Goal: Transaction & Acquisition: Purchase product/service

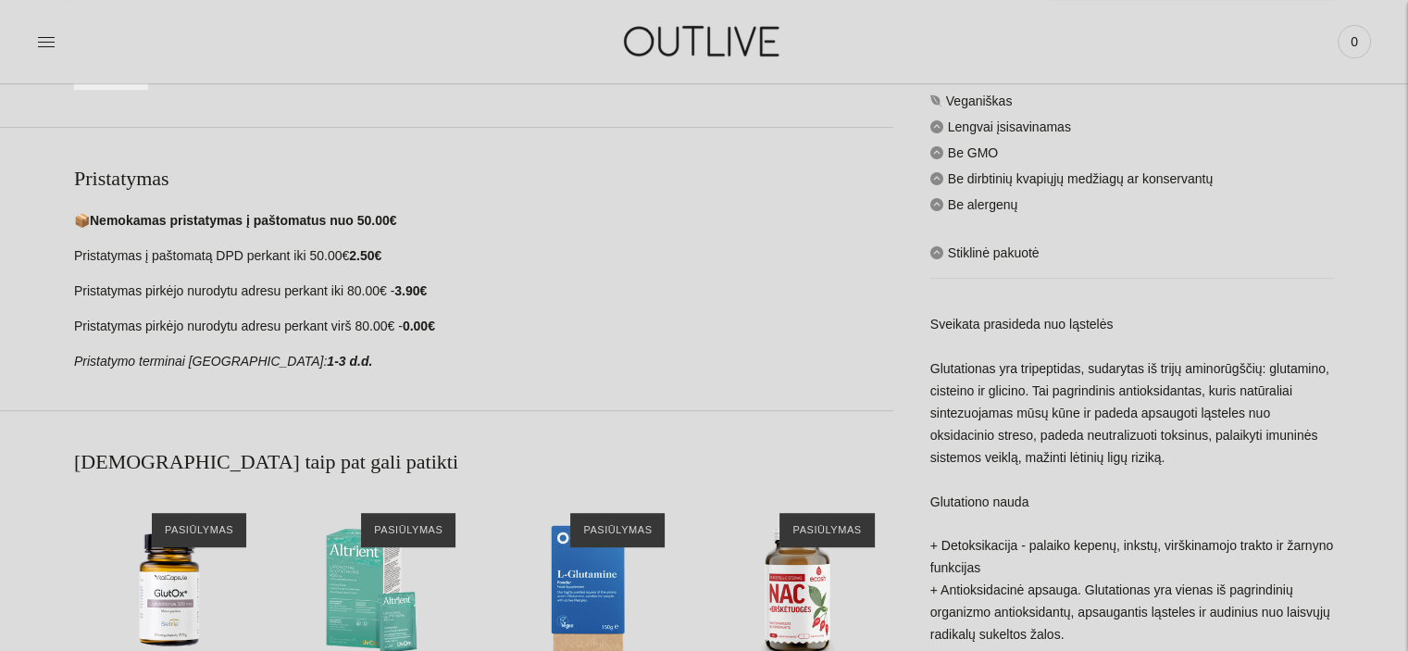
scroll to position [1018, 0]
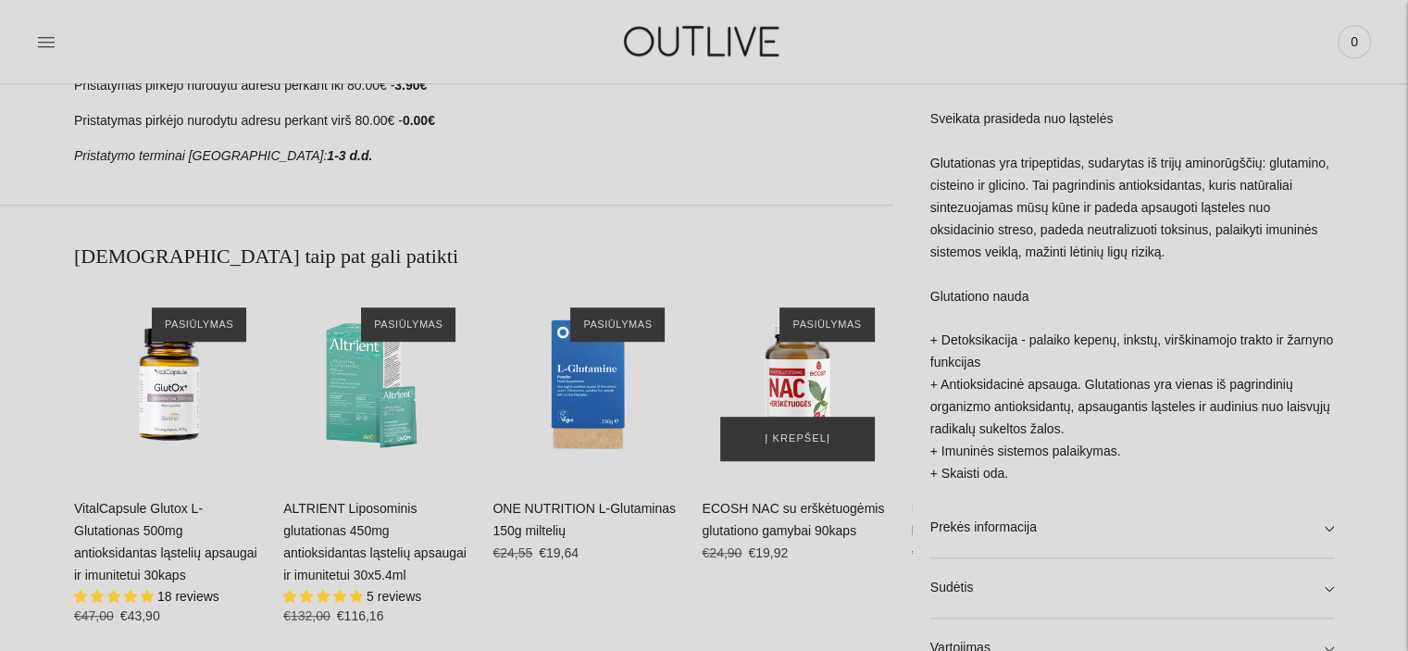
click at [800, 378] on img "ECOSH NAC su erškėtuogėmis glutationo gamybai 90kaps\a" at bounding box center [797, 384] width 191 height 191
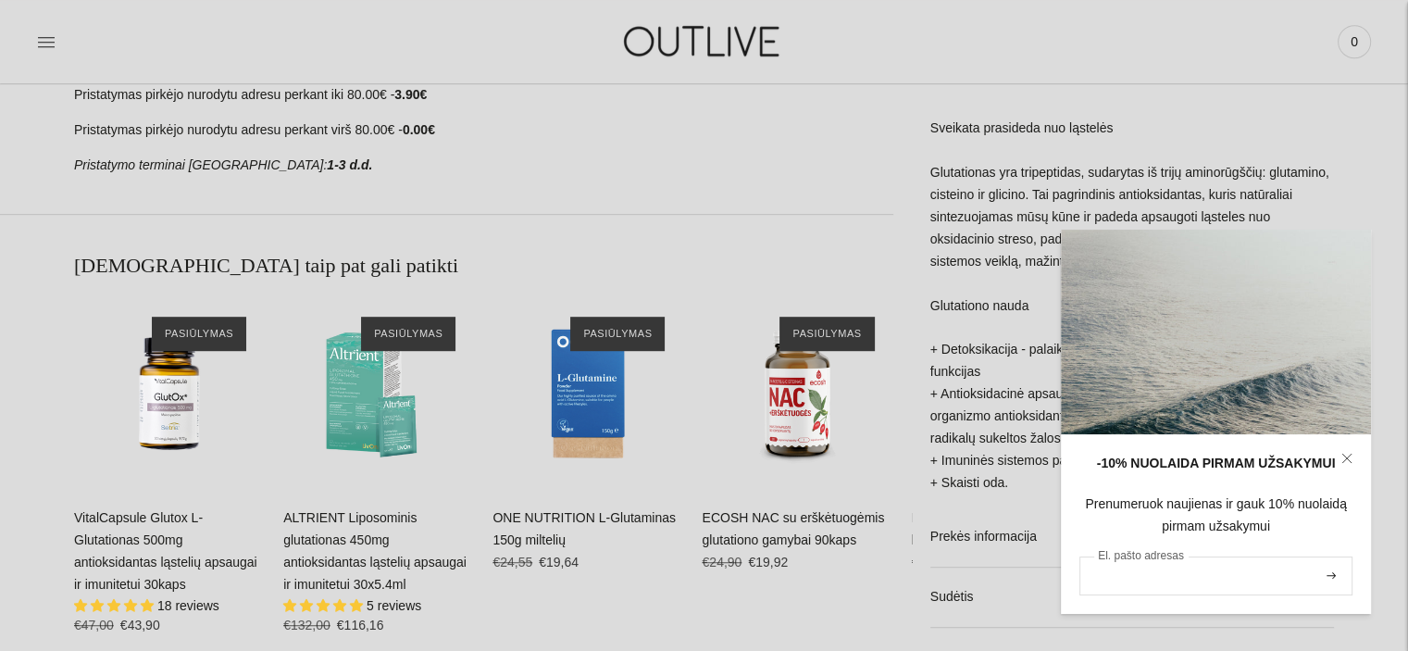
click at [1162, 577] on input "El. pašto adresas" at bounding box center [1216, 575] width 273 height 39
click at [1137, 585] on input "El. pašto adresas" at bounding box center [1216, 575] width 273 height 39
type input "**********"
click at [1330, 577] on icon "submit" at bounding box center [1331, 575] width 9 height 6
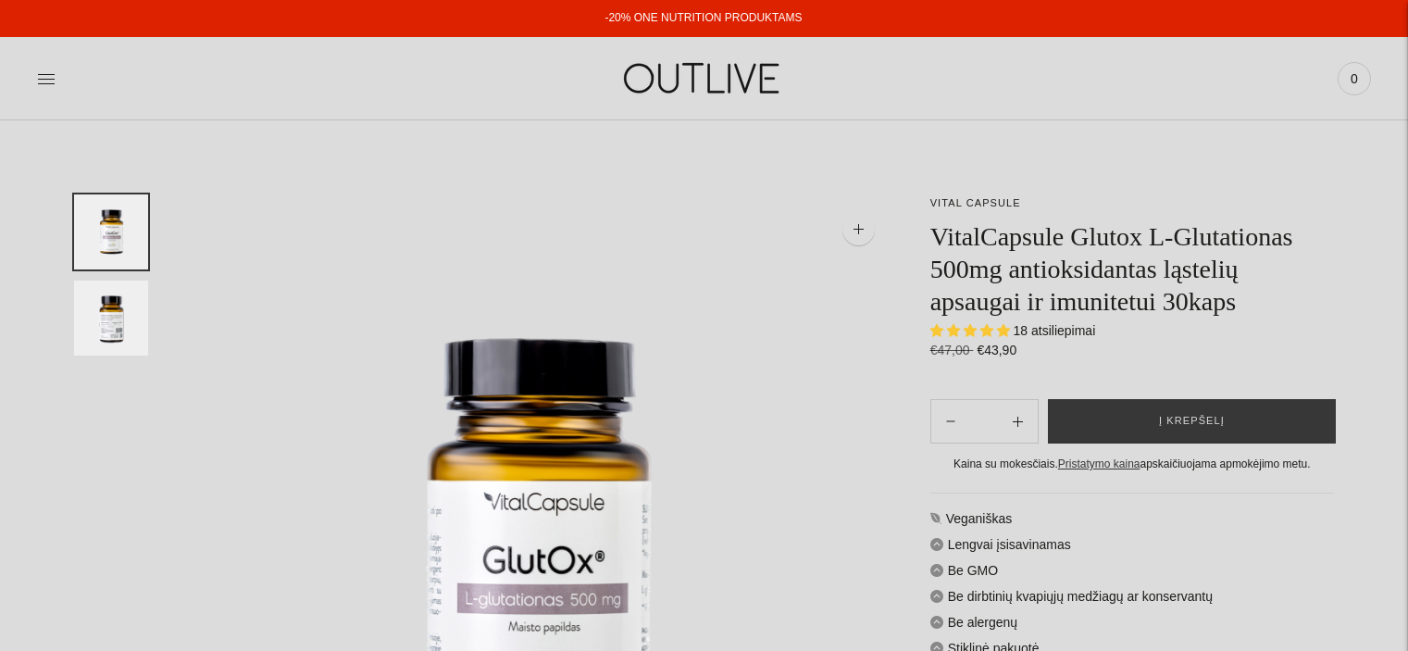
select select "**********"
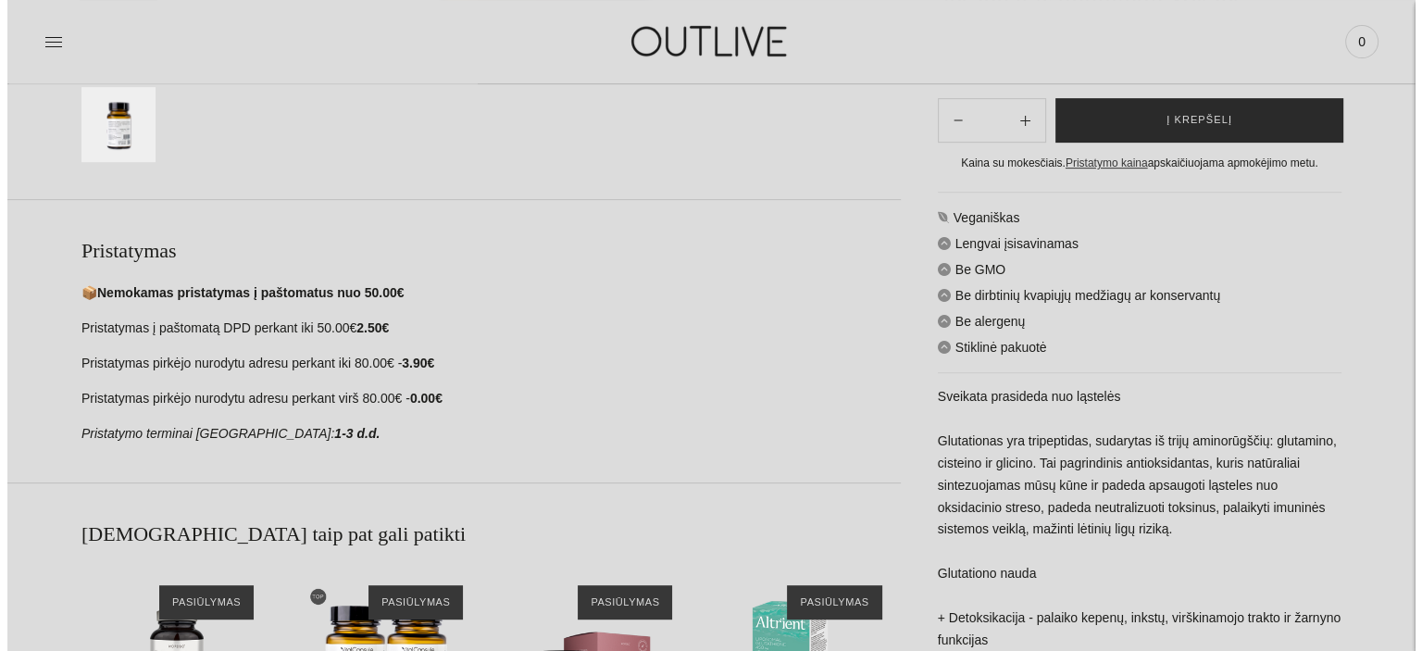
scroll to position [278, 0]
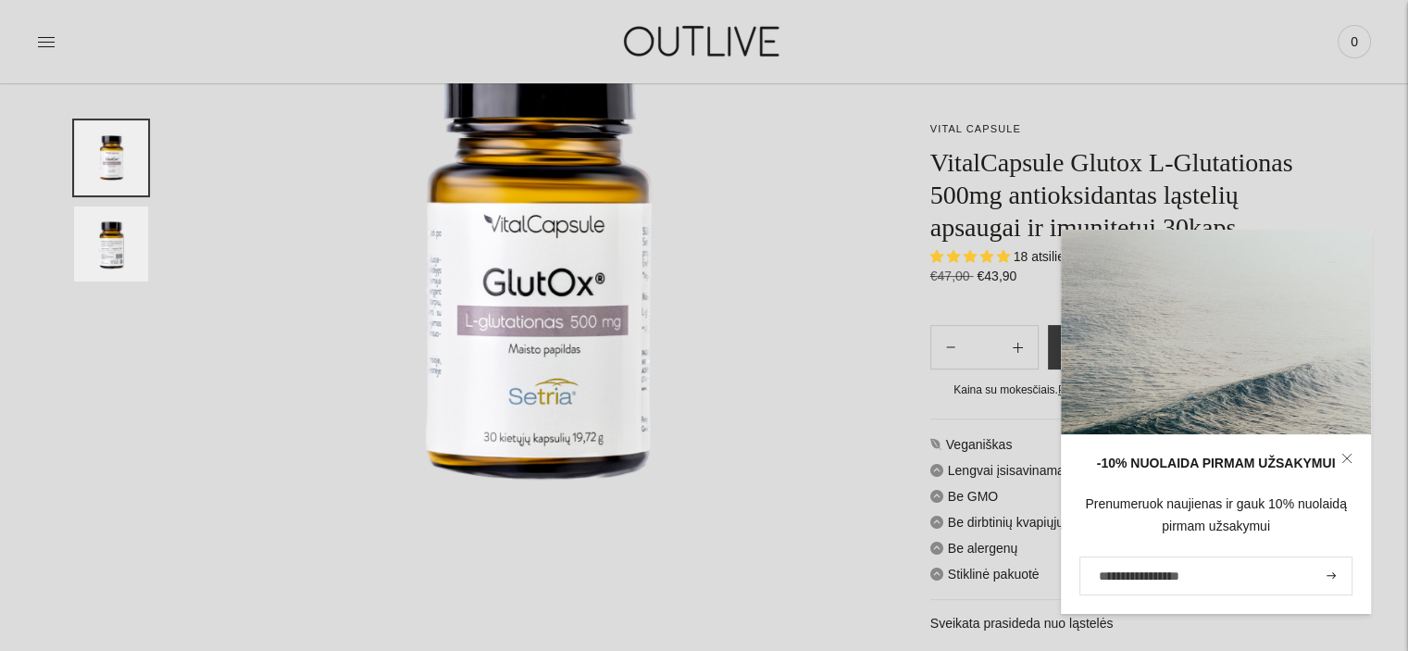
click at [839, 330] on img at bounding box center [539, 271] width 708 height 708
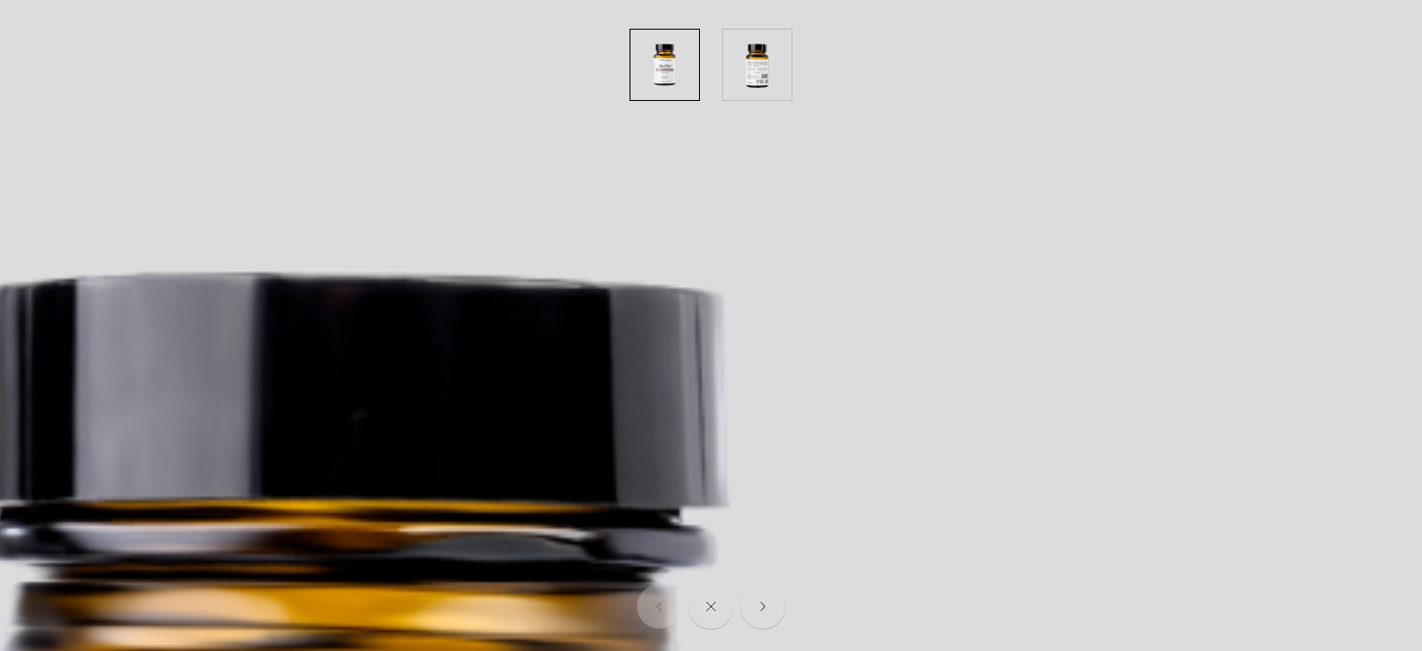
click at [661, 67] on img "button" at bounding box center [665, 65] width 69 height 70
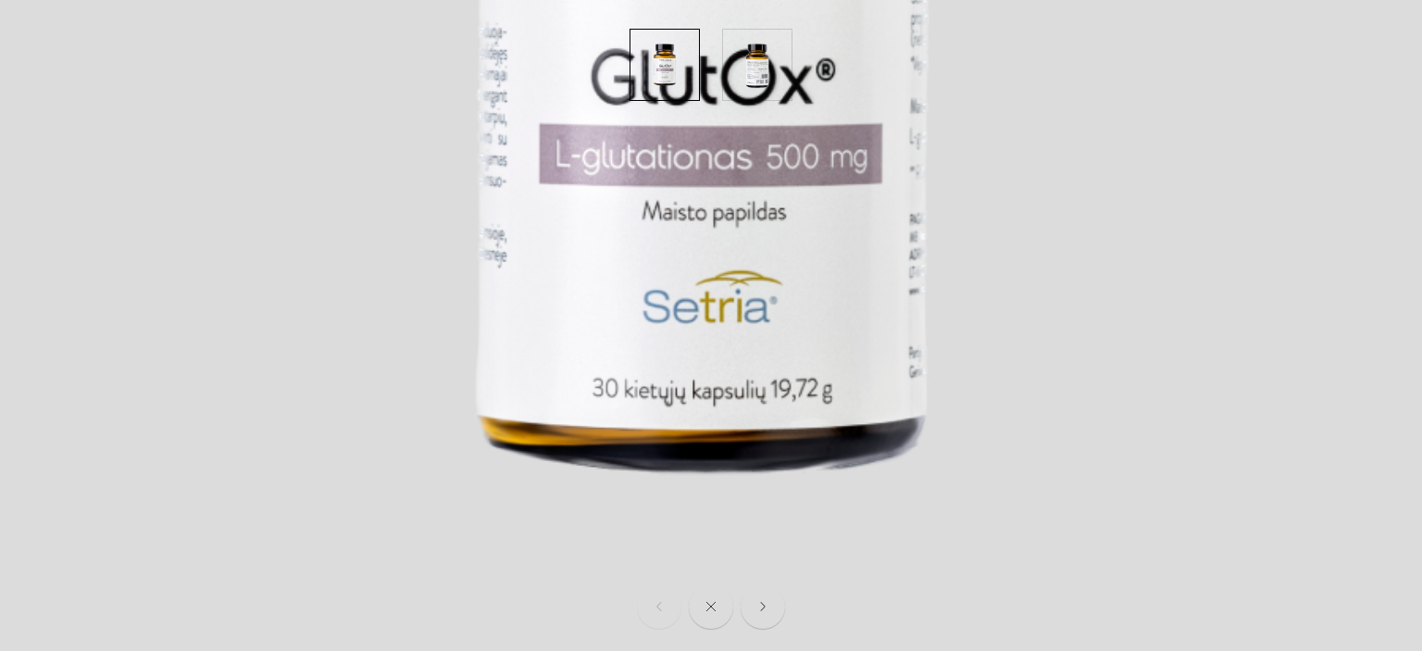
scroll to position [756, 0]
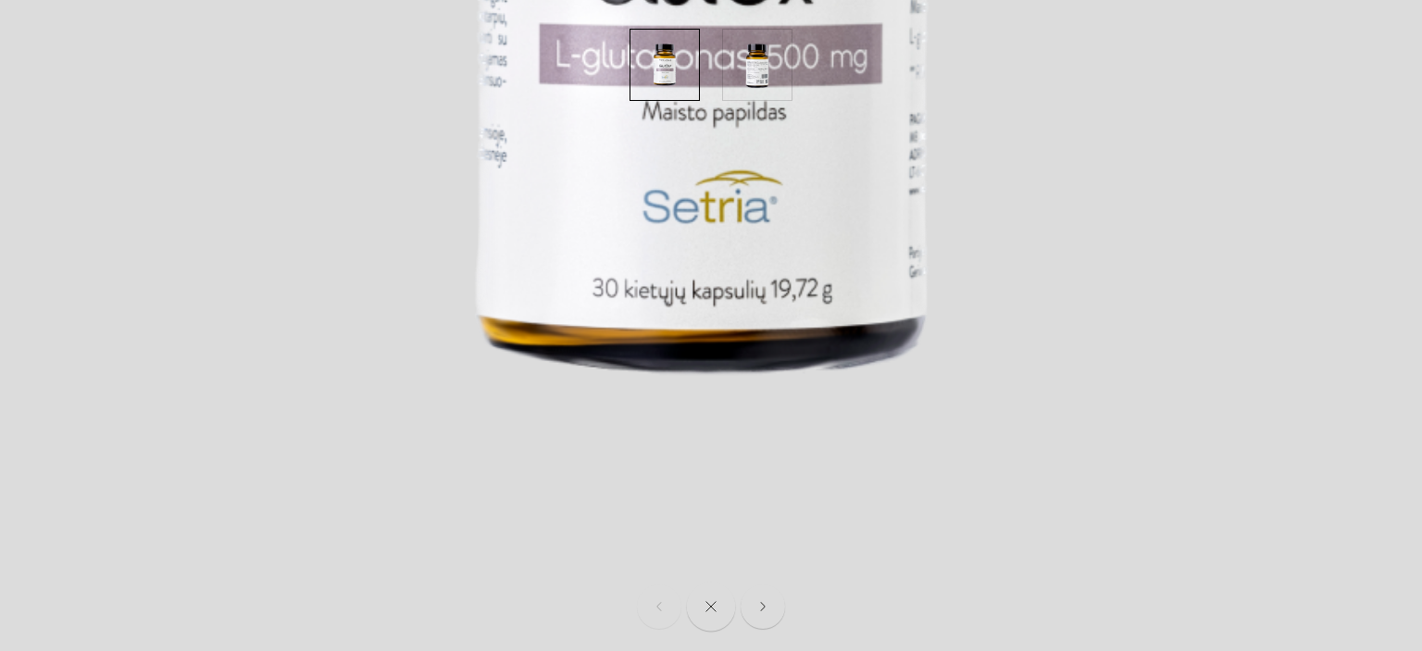
click at [703, 612] on button "Close" at bounding box center [711, 606] width 49 height 49
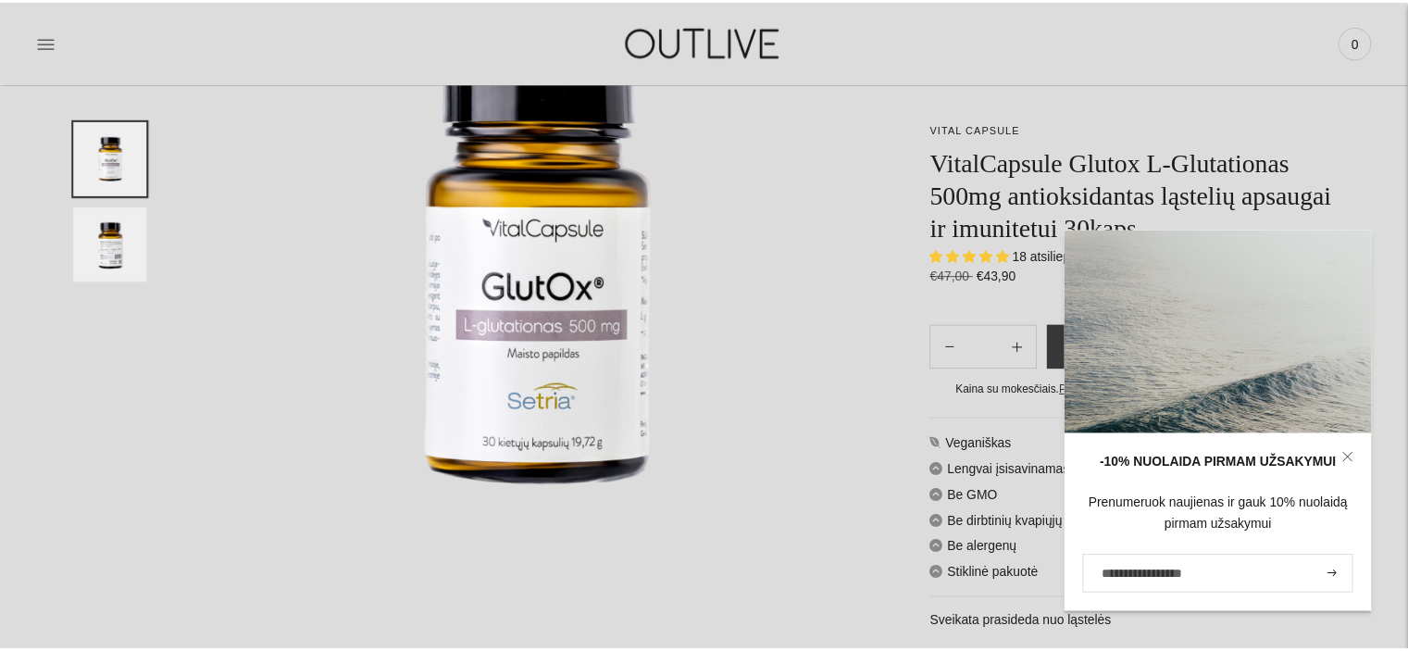
scroll to position [252, 0]
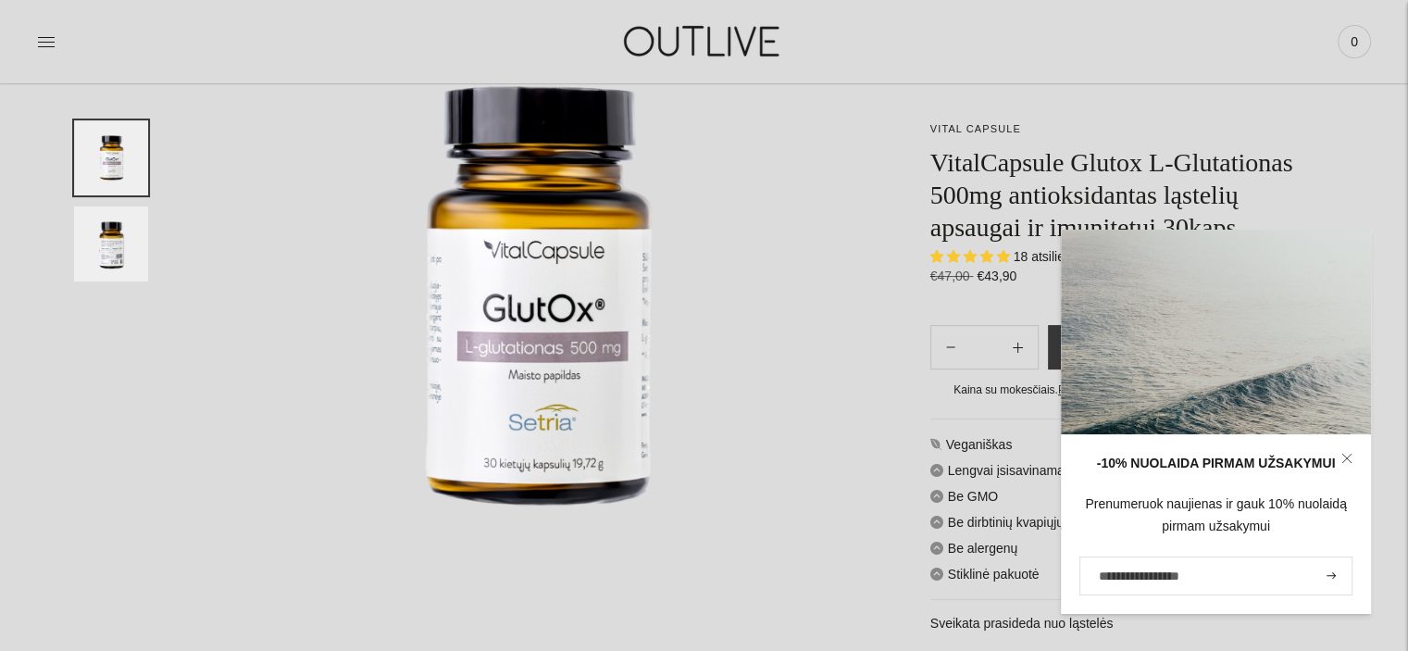
click at [1344, 455] on icon at bounding box center [1347, 458] width 11 height 11
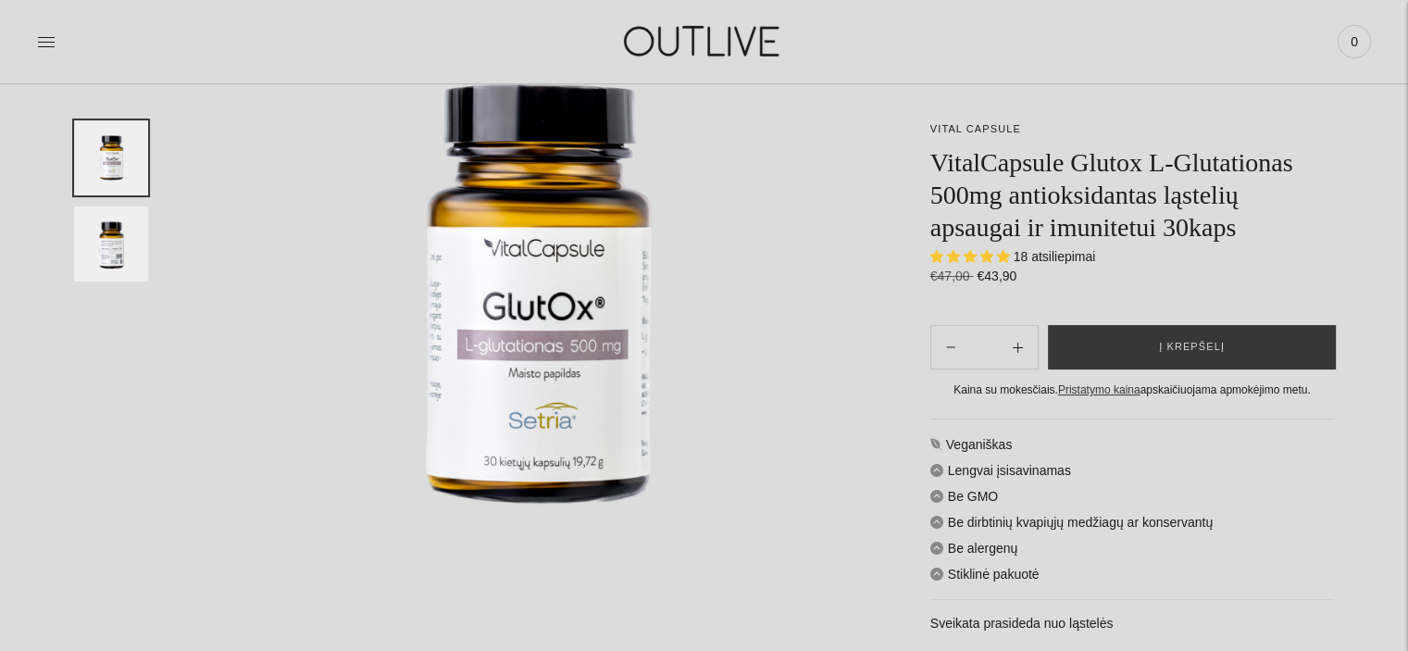
scroll to position [159, 0]
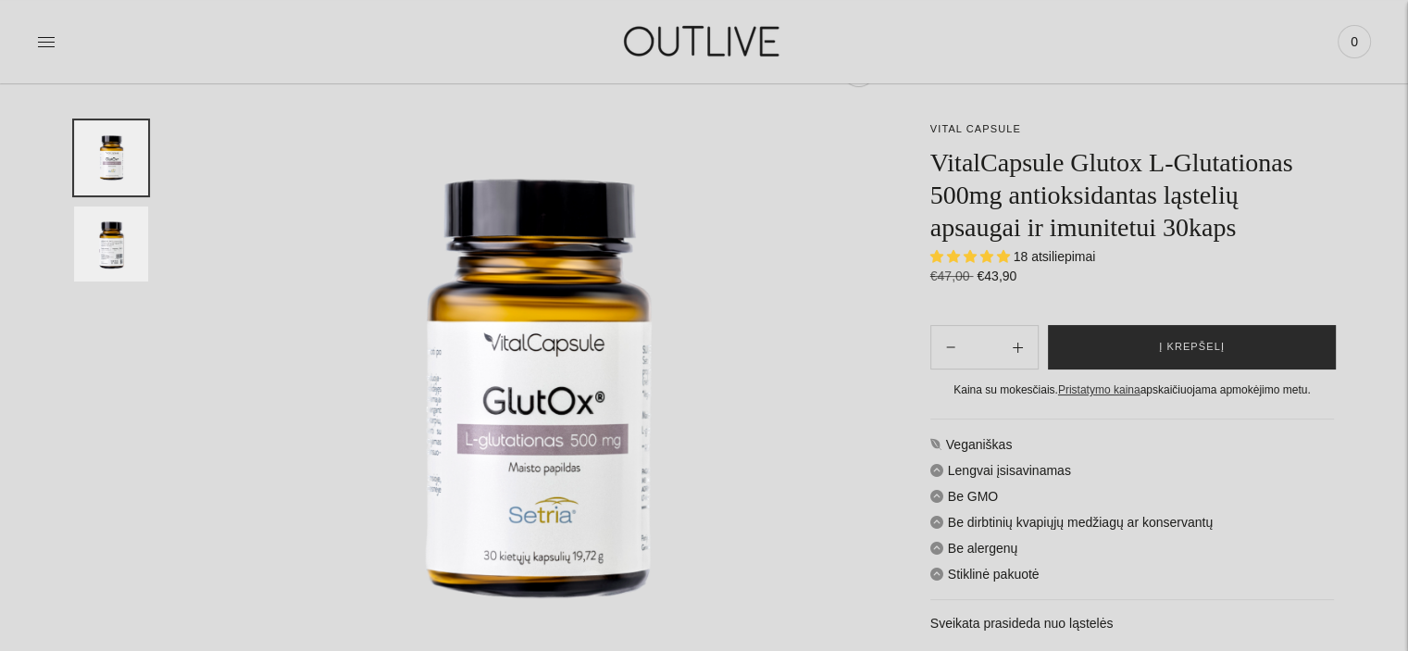
click at [1199, 339] on span "Į krepšelį" at bounding box center [1192, 347] width 66 height 19
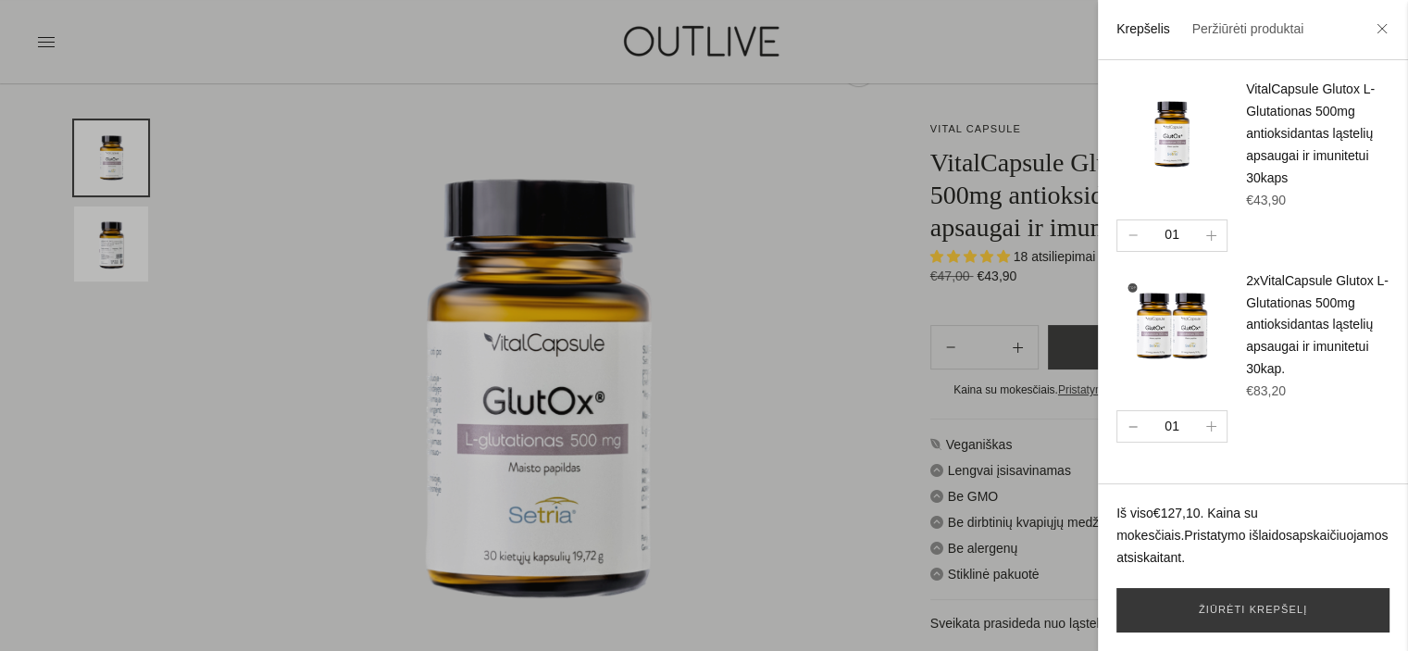
click at [1129, 420] on button "button" at bounding box center [1133, 426] width 31 height 31
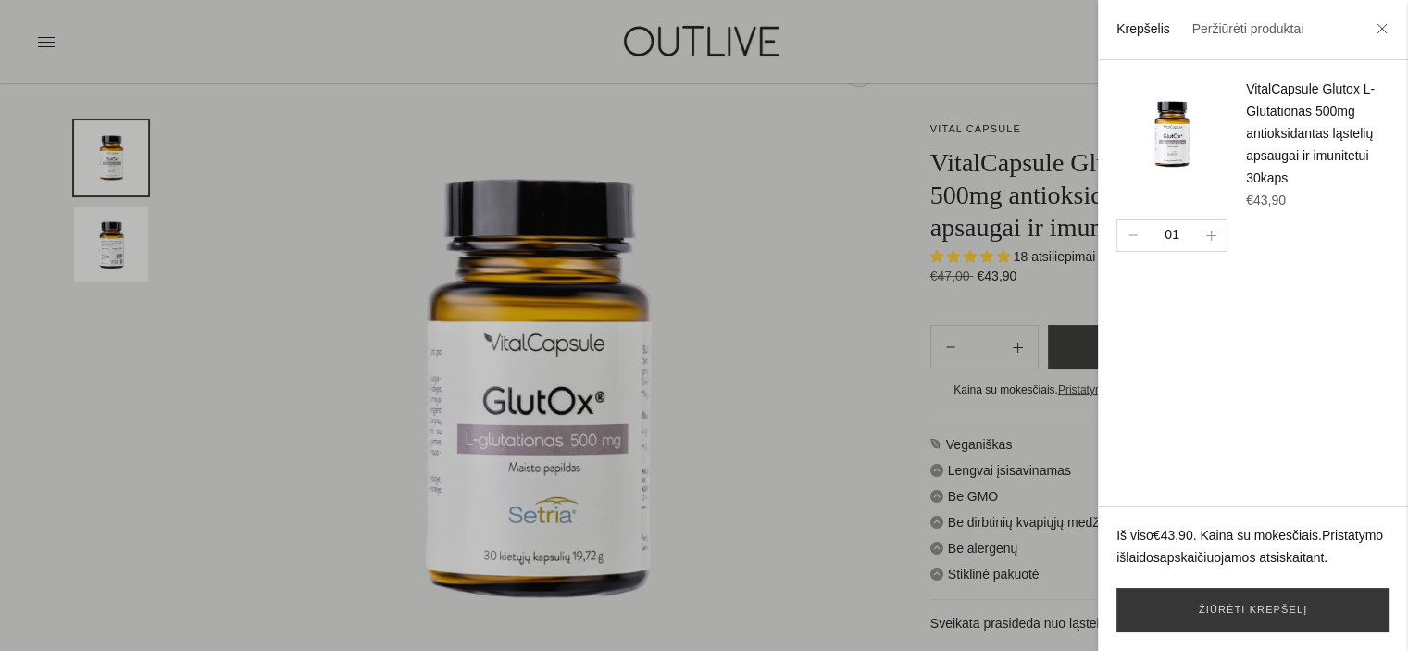
click at [815, 306] on div at bounding box center [704, 325] width 1408 height 651
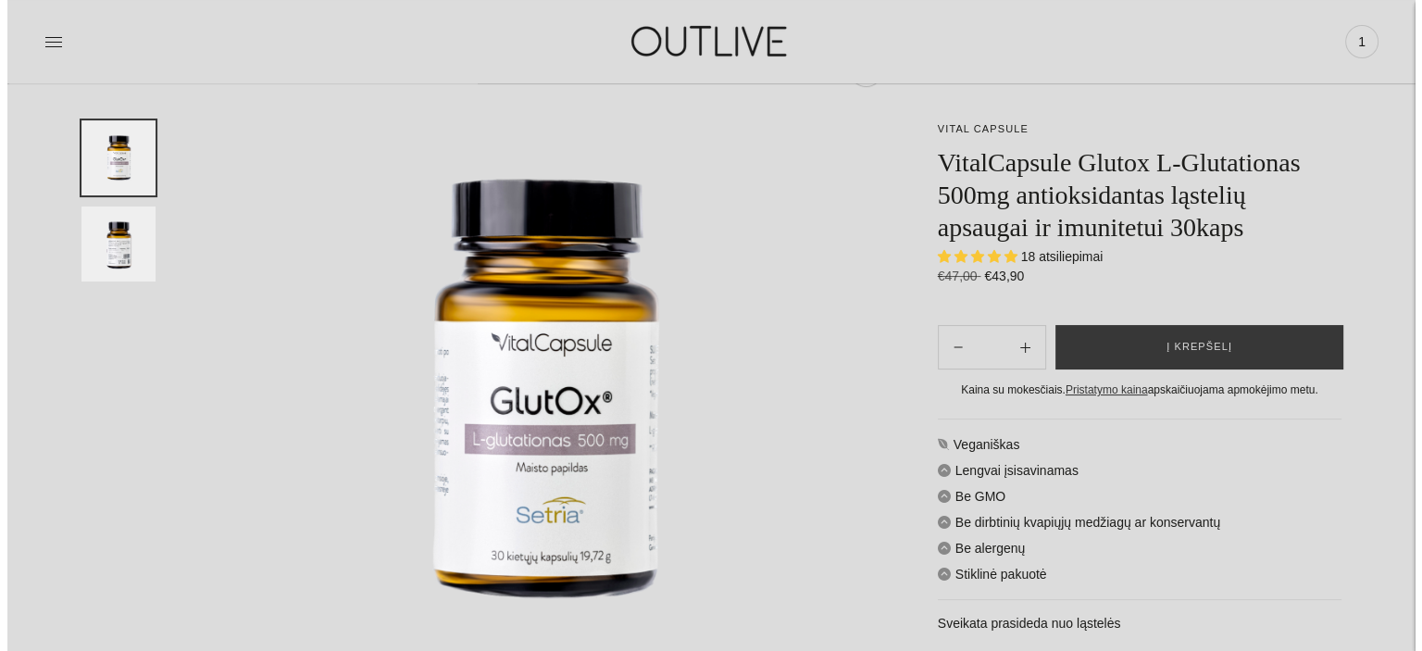
scroll to position [0, 0]
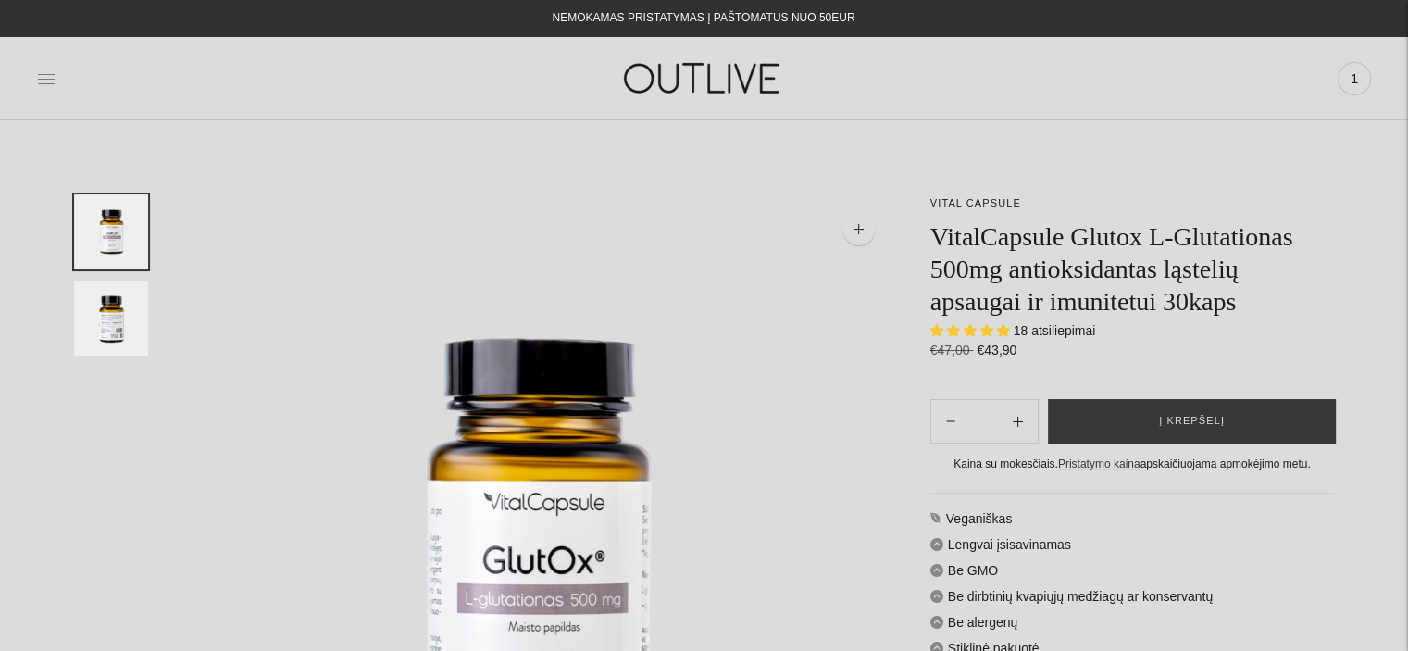
click at [37, 74] on icon at bounding box center [46, 78] width 19 height 19
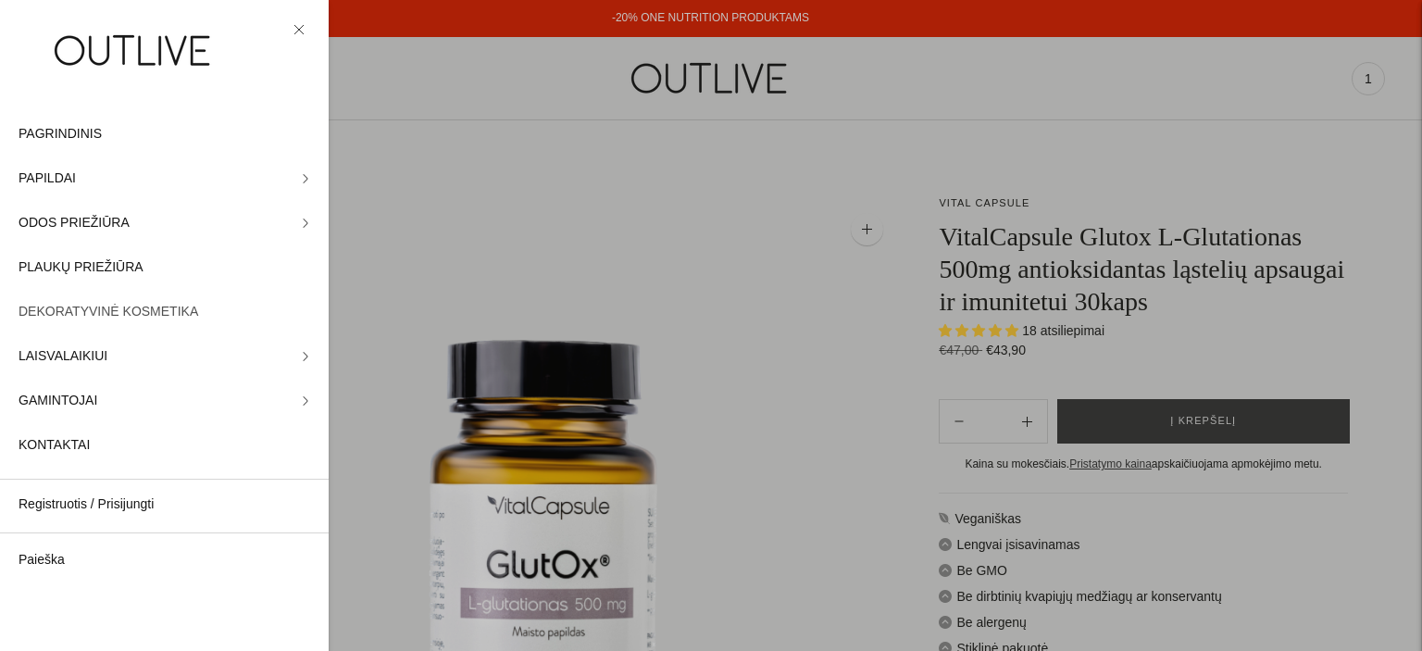
click at [133, 303] on span "DEKORATYVINĖ KOSMETIKA" at bounding box center [109, 312] width 180 height 22
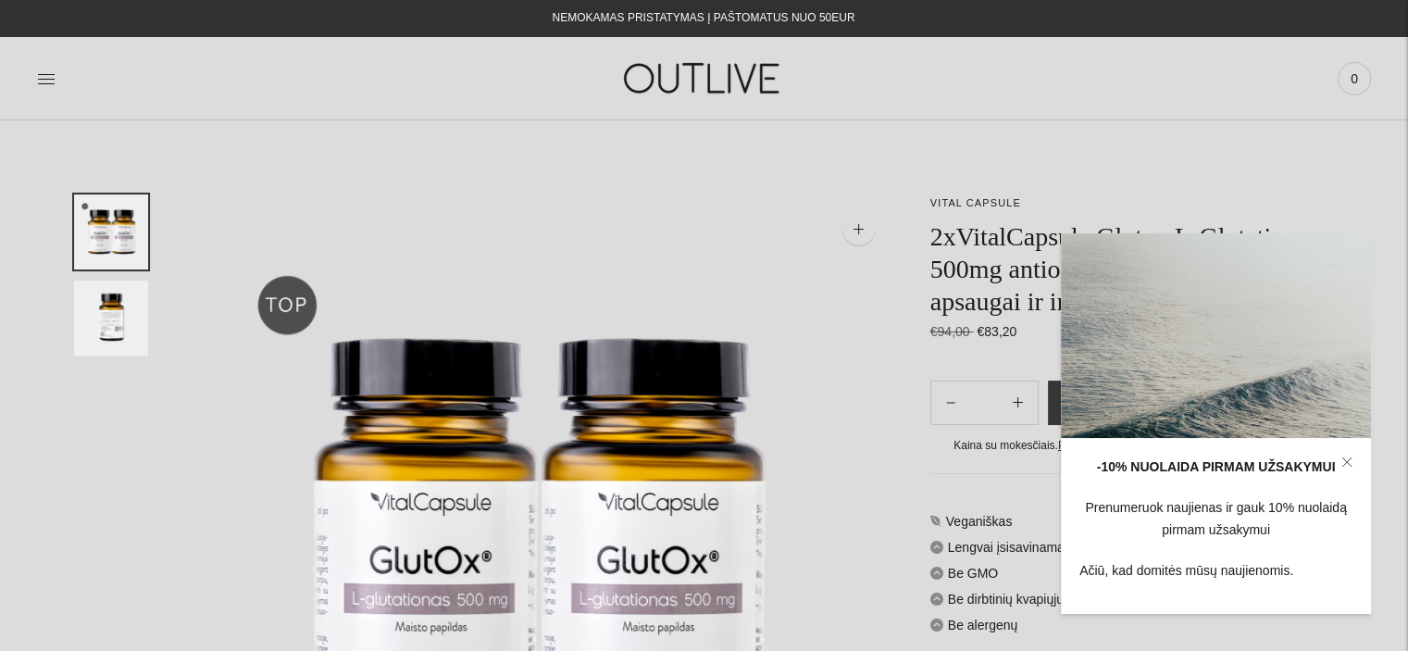
click at [1348, 458] on icon at bounding box center [1347, 461] width 11 height 11
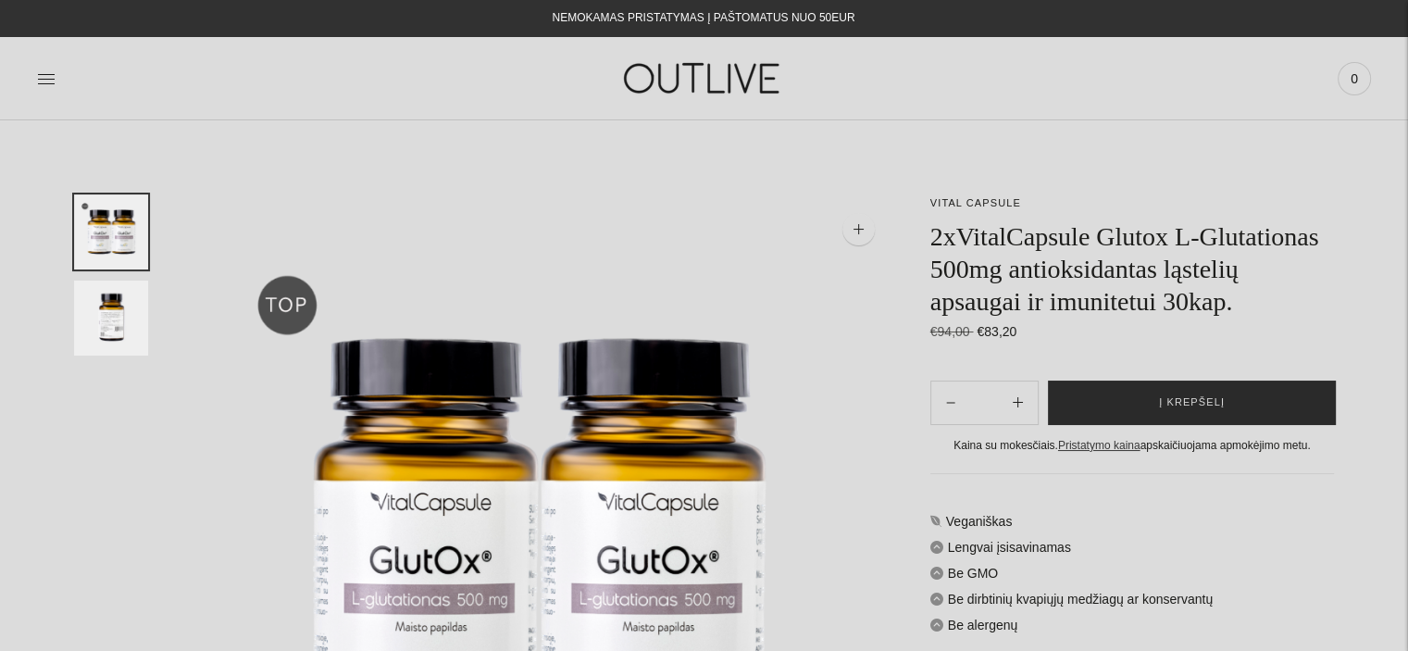
click at [1137, 406] on button "Į krepšelį" at bounding box center [1192, 403] width 288 height 44
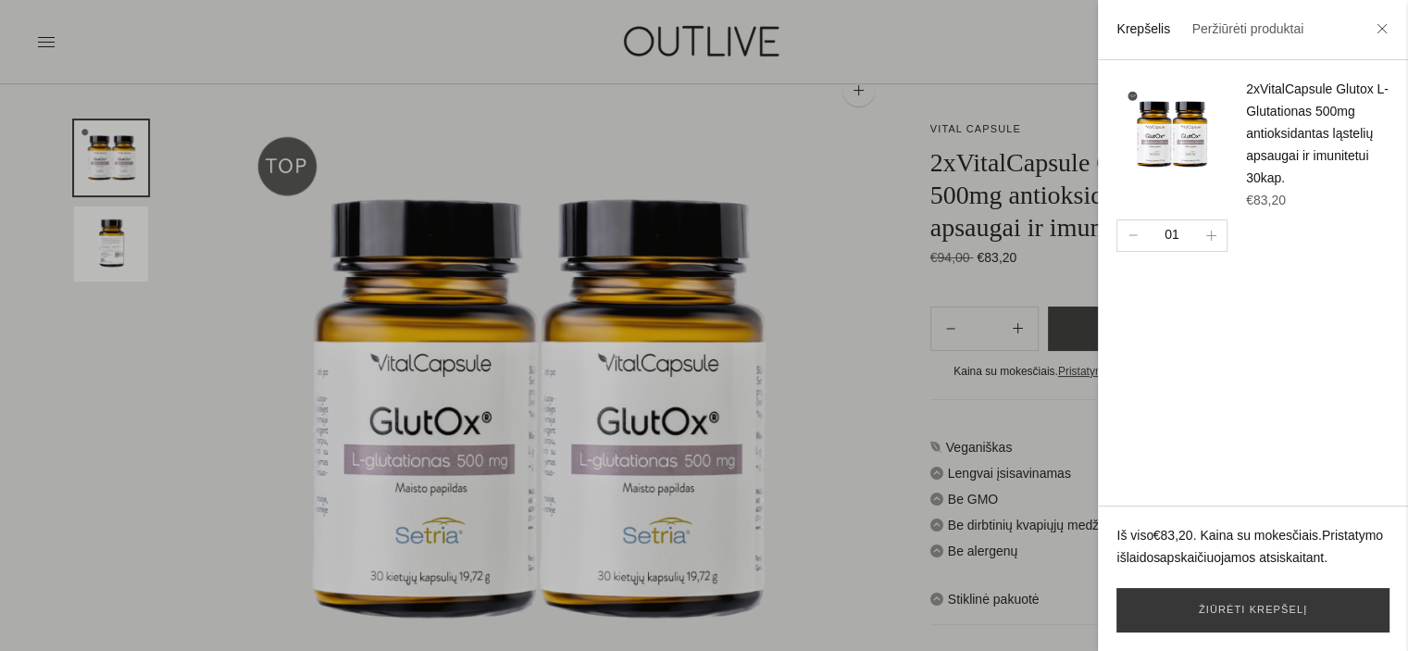
scroll to position [185, 0]
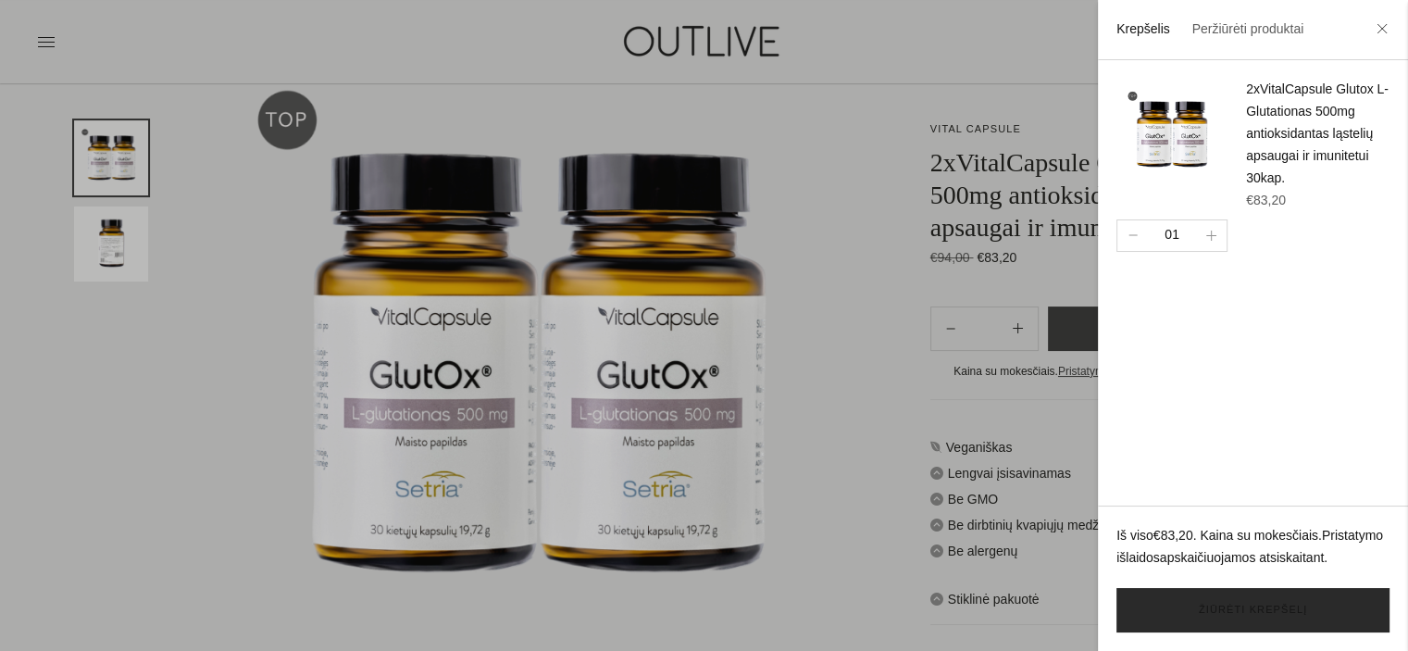
click at [1237, 618] on link "Žiūrėti krepšelį" at bounding box center [1253, 610] width 273 height 44
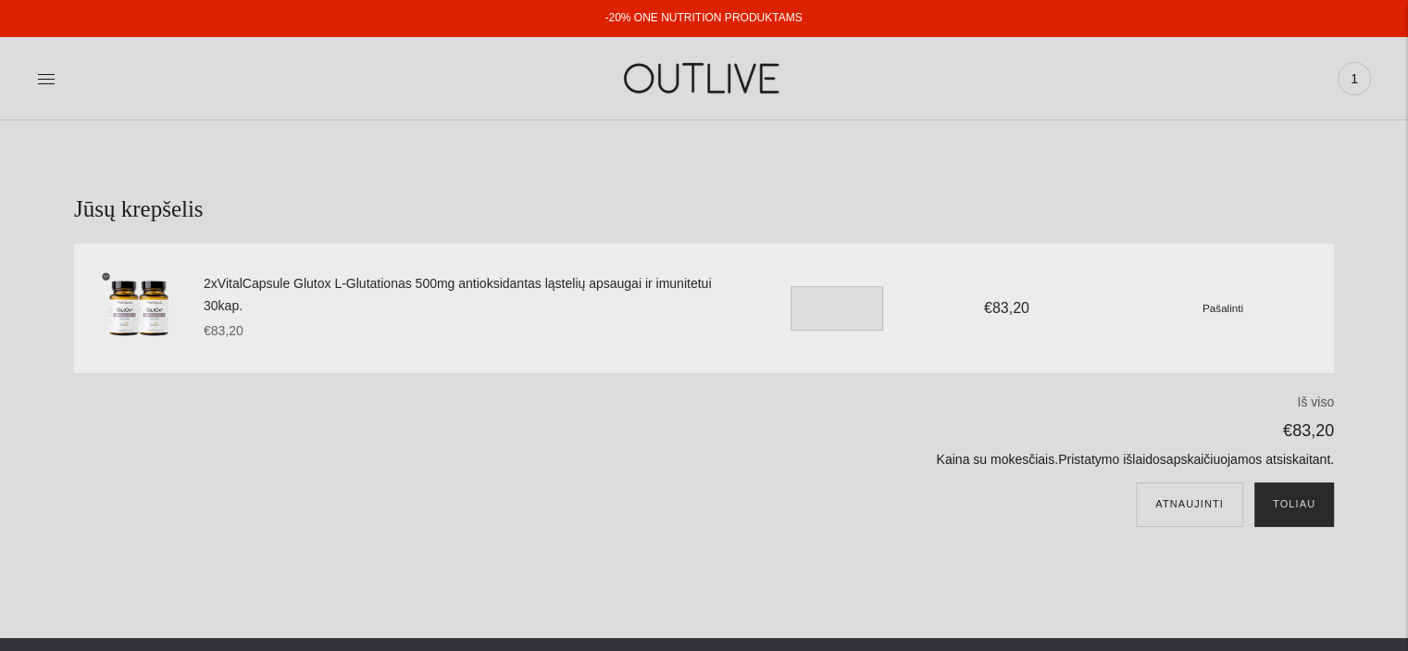
click at [1296, 507] on button "Toliau" at bounding box center [1295, 504] width 80 height 44
click at [48, 75] on icon at bounding box center [46, 78] width 19 height 19
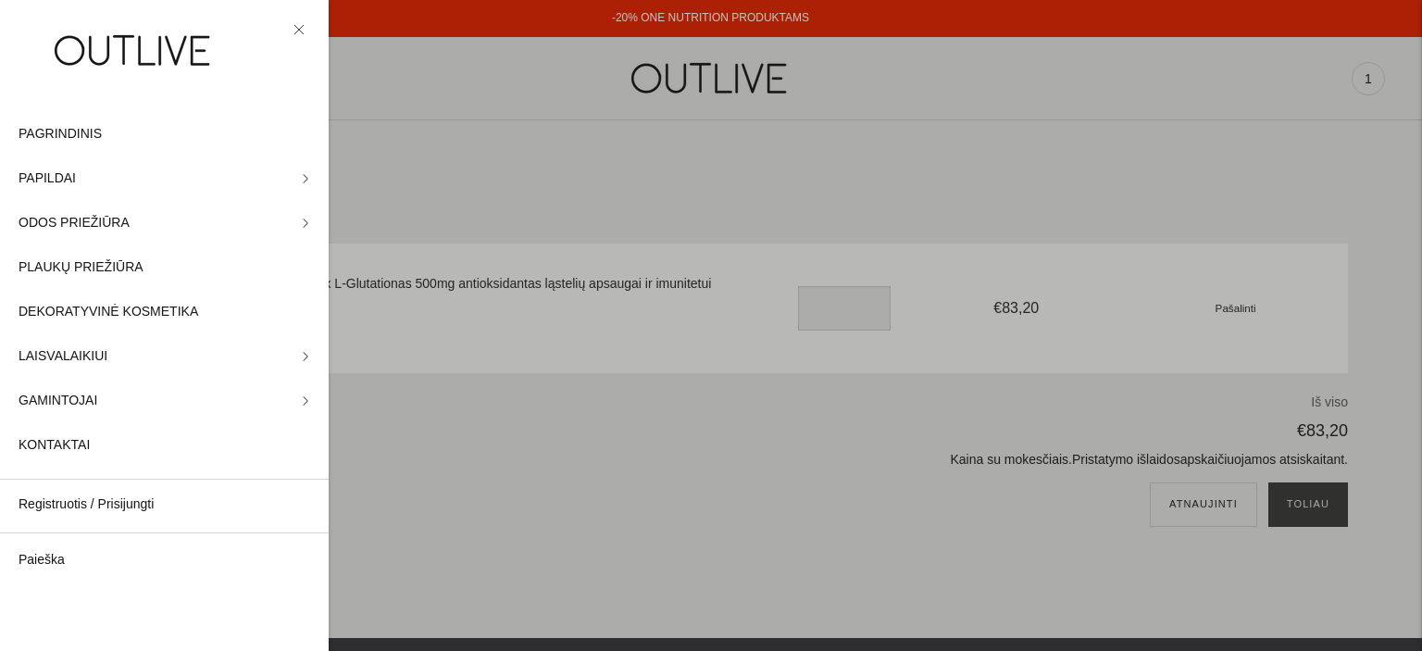
click at [568, 136] on div at bounding box center [711, 325] width 1422 height 651
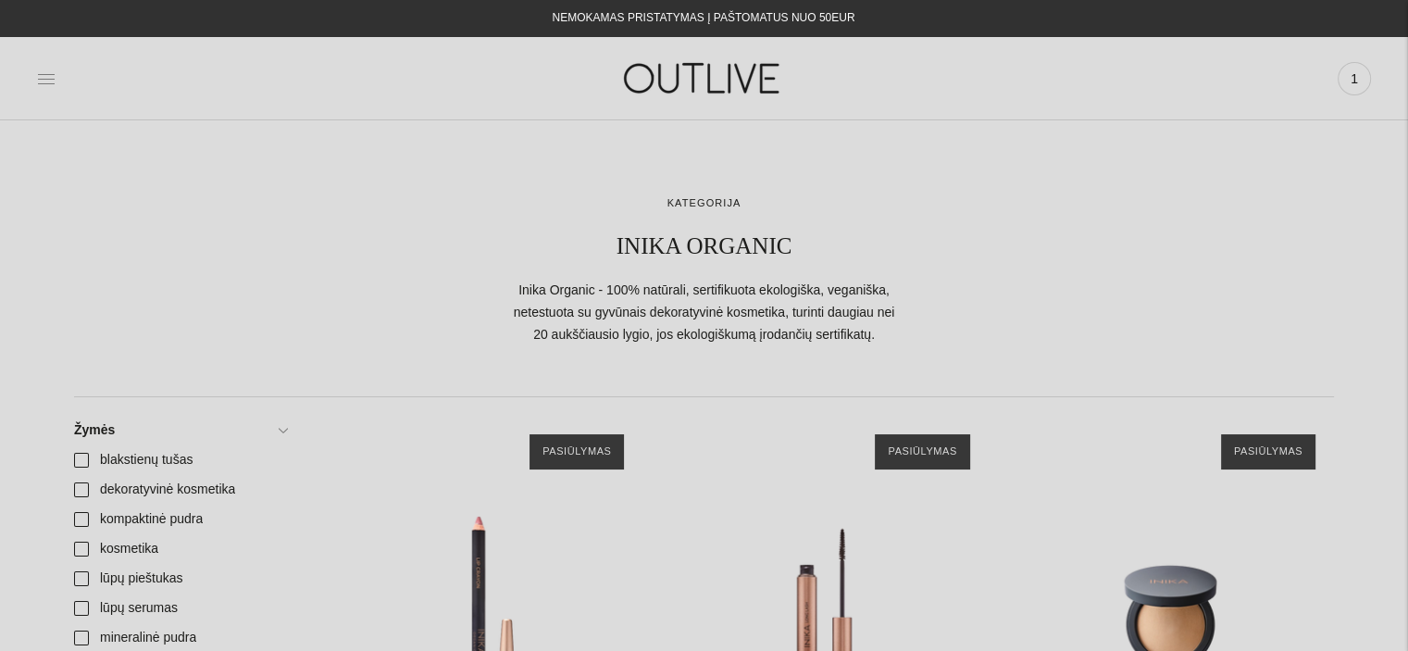
click at [46, 77] on icon at bounding box center [46, 78] width 19 height 19
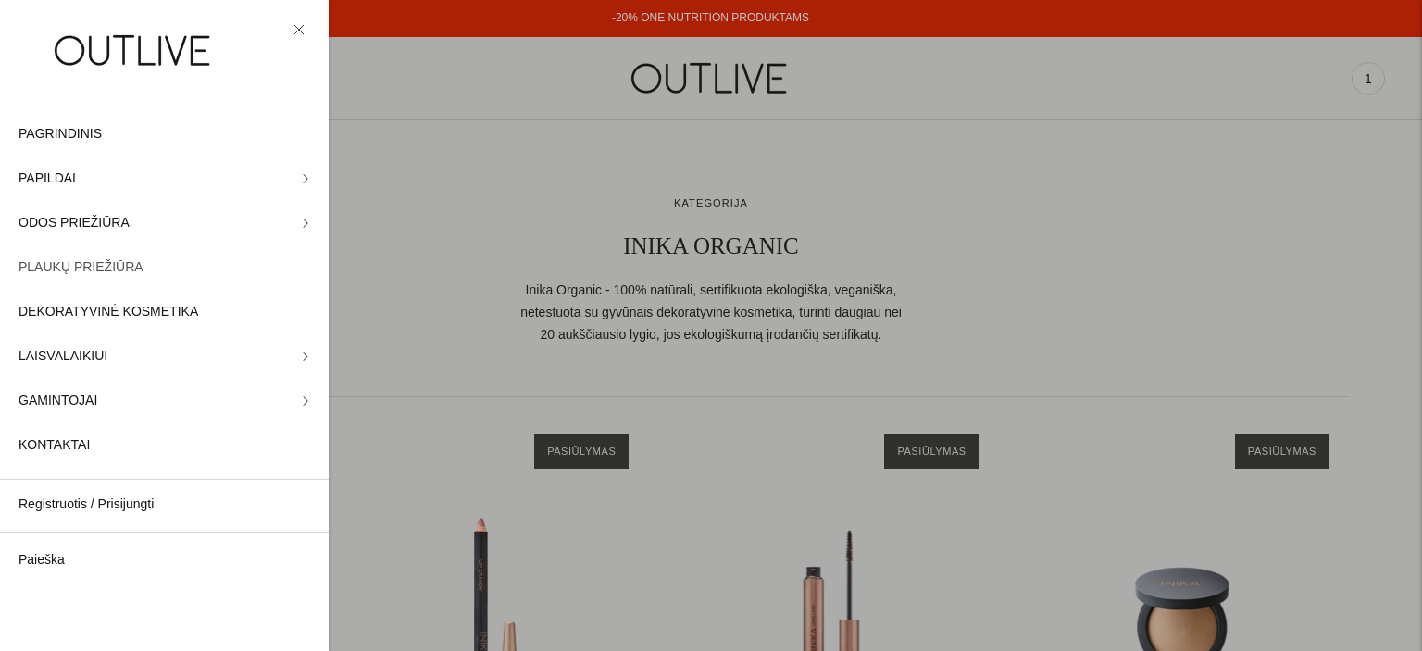
click at [94, 273] on span "PLAUKŲ PRIEŽIŪRA" at bounding box center [81, 267] width 125 height 22
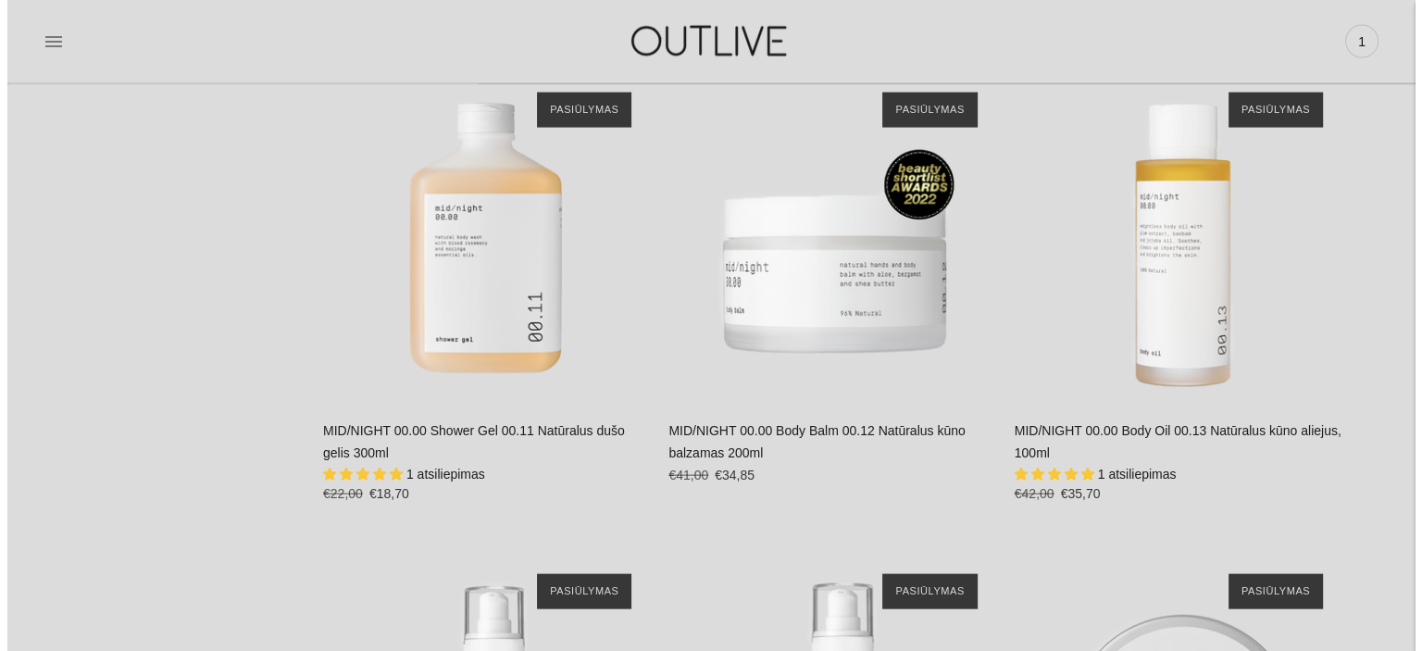
scroll to position [3333, 0]
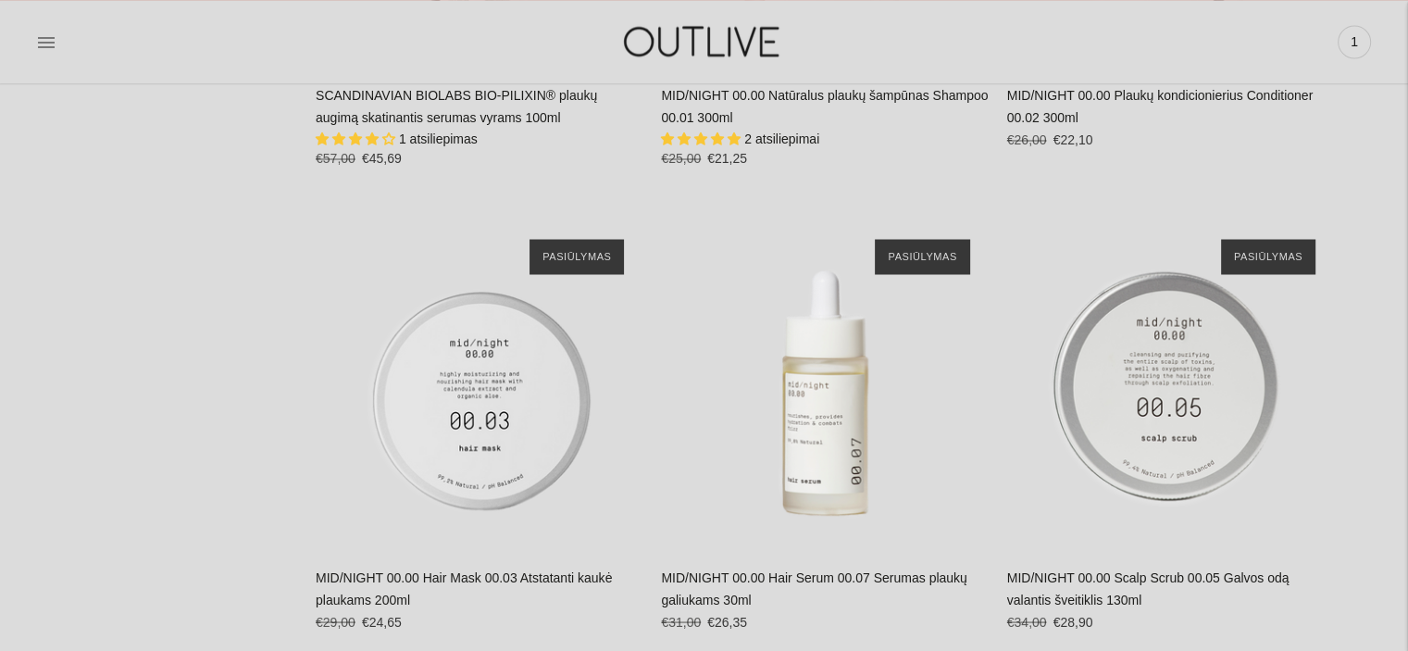
click at [56, 40] on div at bounding box center [259, 41] width 444 height 64
click at [48, 41] on icon at bounding box center [46, 41] width 19 height 19
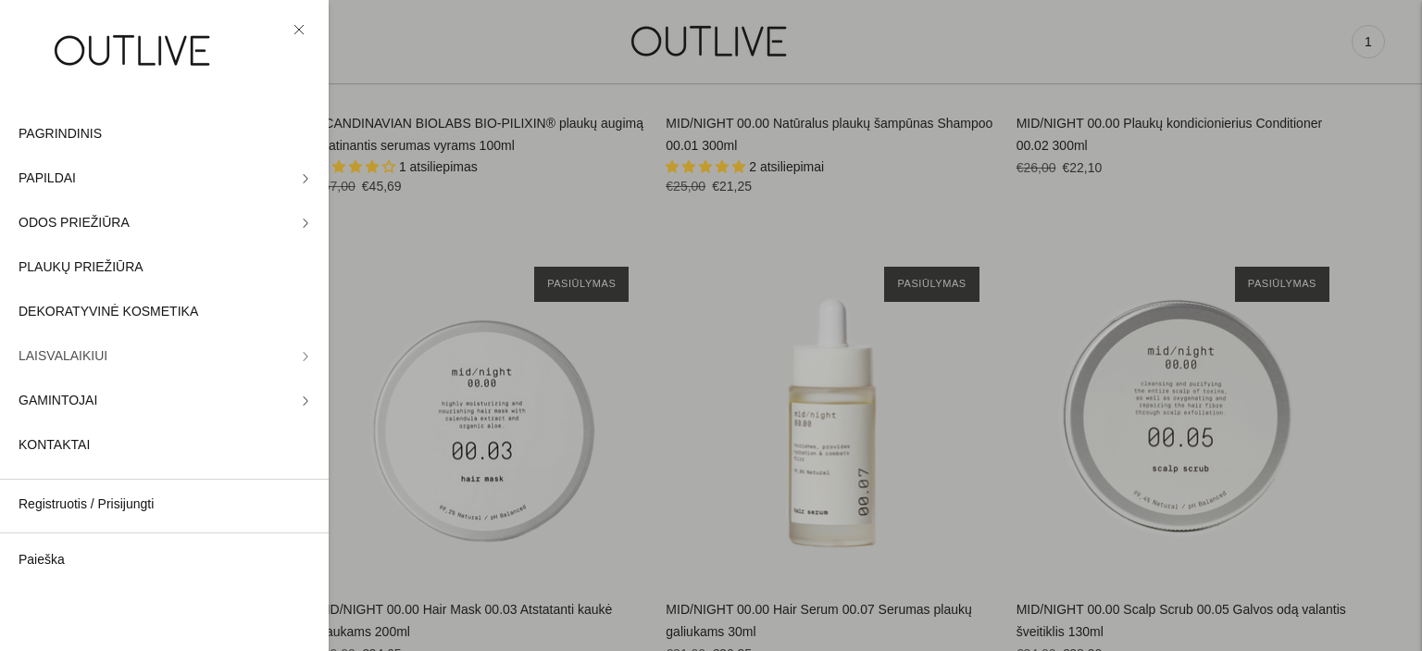
click at [264, 358] on link "LAISVALAIKIUI" at bounding box center [164, 356] width 329 height 44
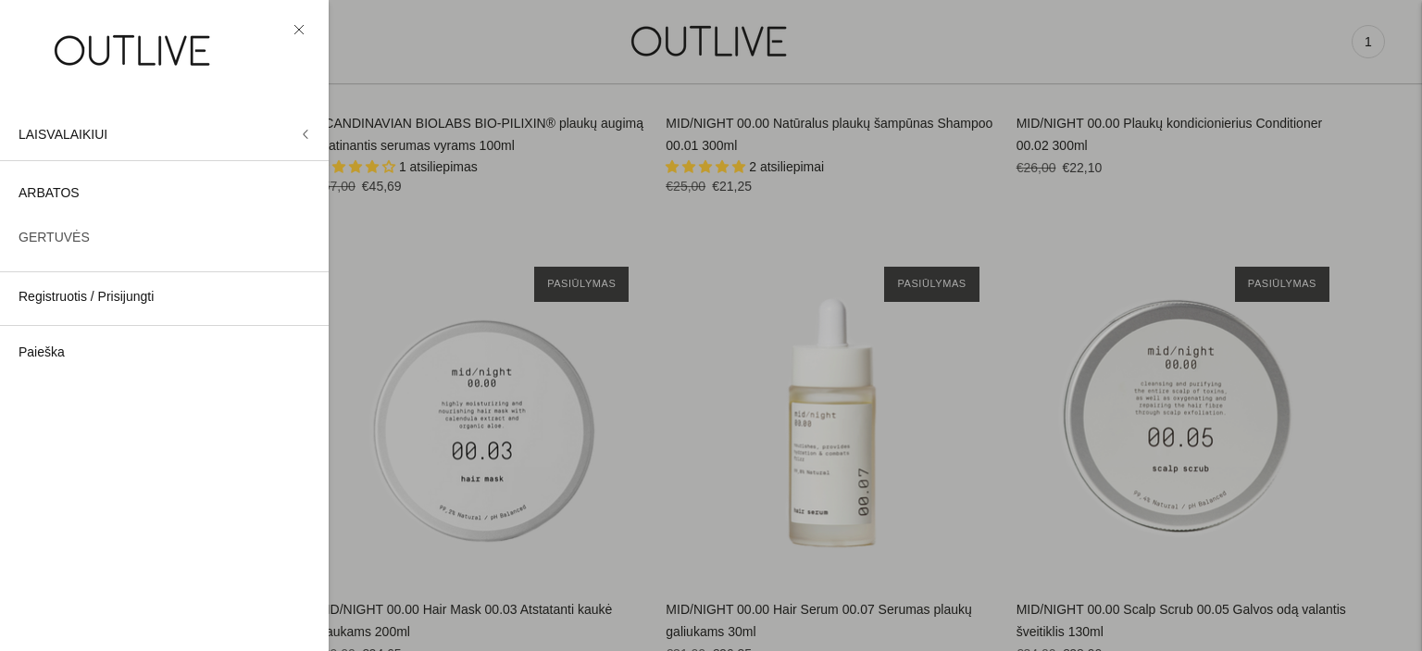
click at [62, 237] on span "GERTUVĖS" at bounding box center [54, 238] width 71 height 22
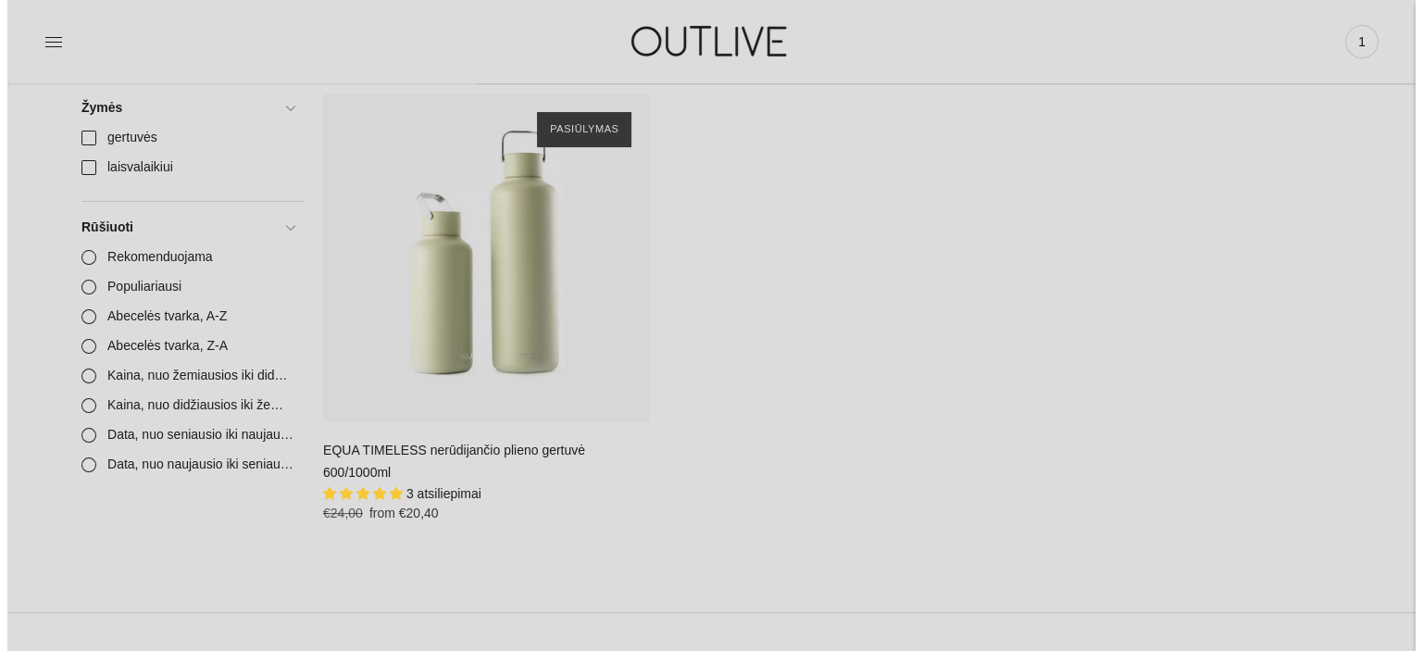
scroll to position [93, 0]
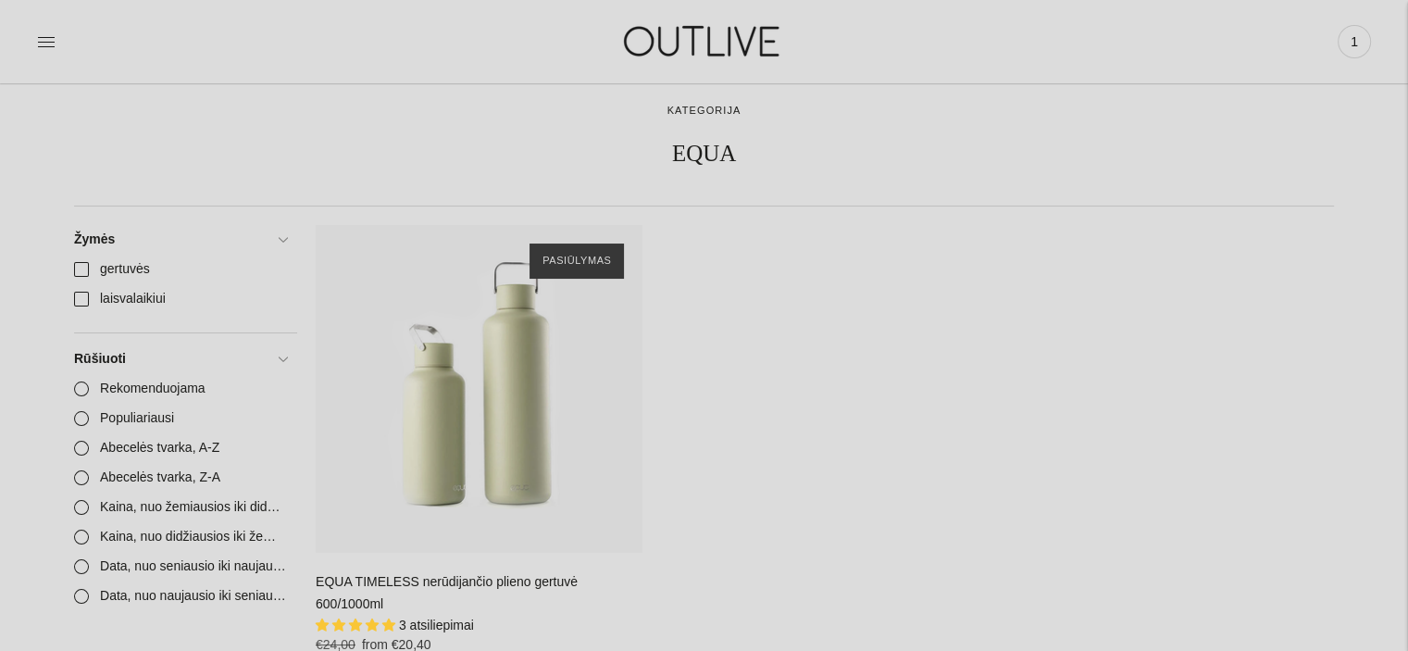
click at [41, 27] on link at bounding box center [46, 41] width 19 height 41
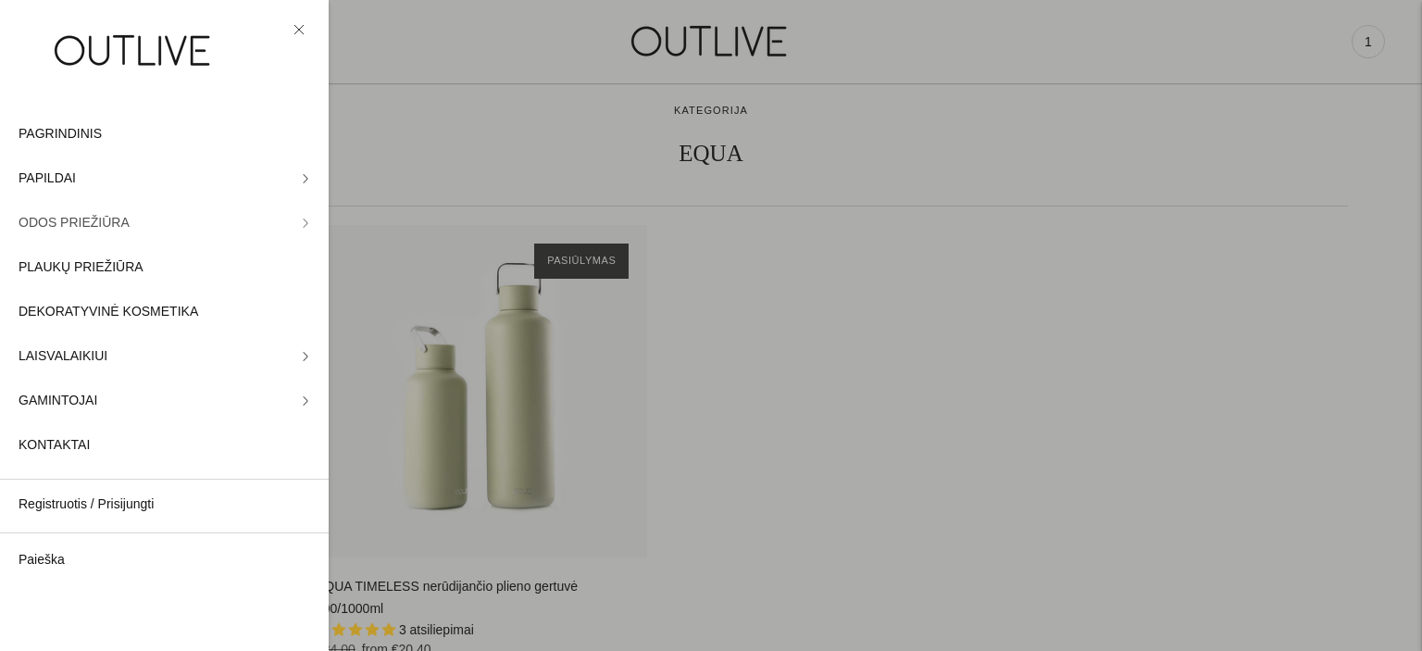
click at [126, 223] on link "ODOS PRIEŽIŪRA" at bounding box center [164, 223] width 329 height 44
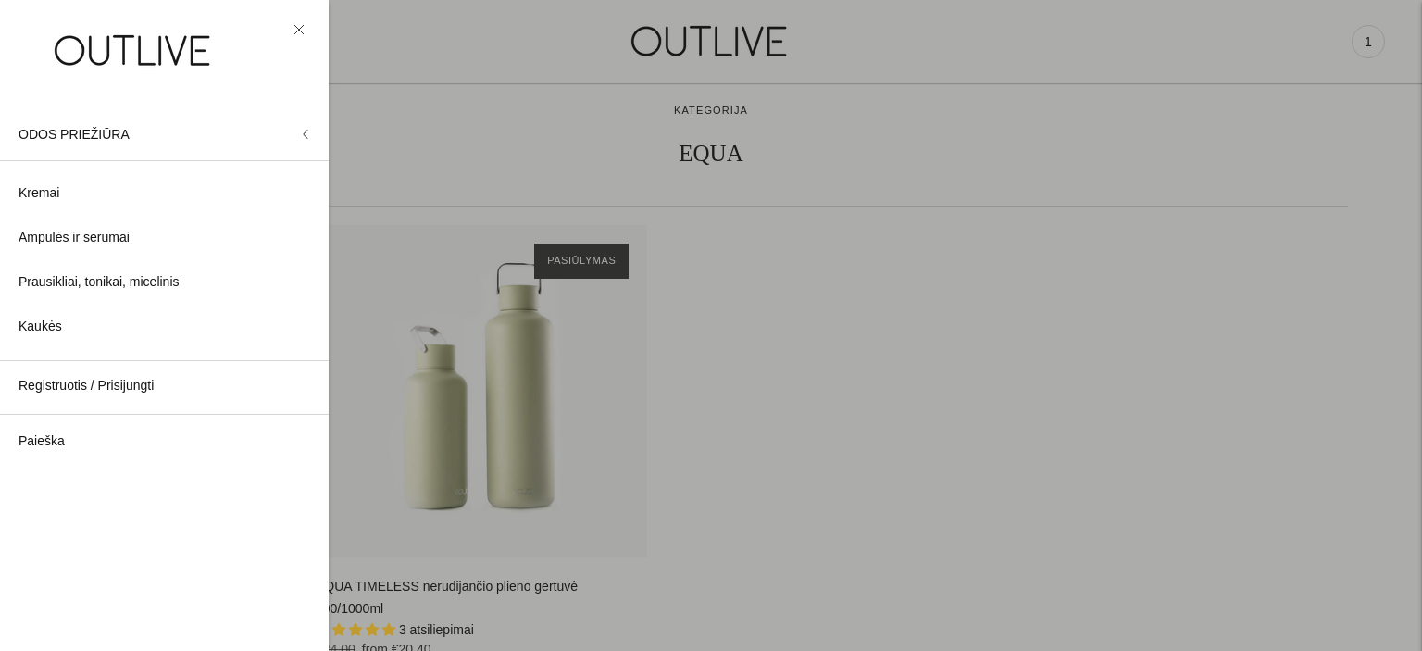
click at [299, 25] on icon at bounding box center [299, 29] width 11 height 11
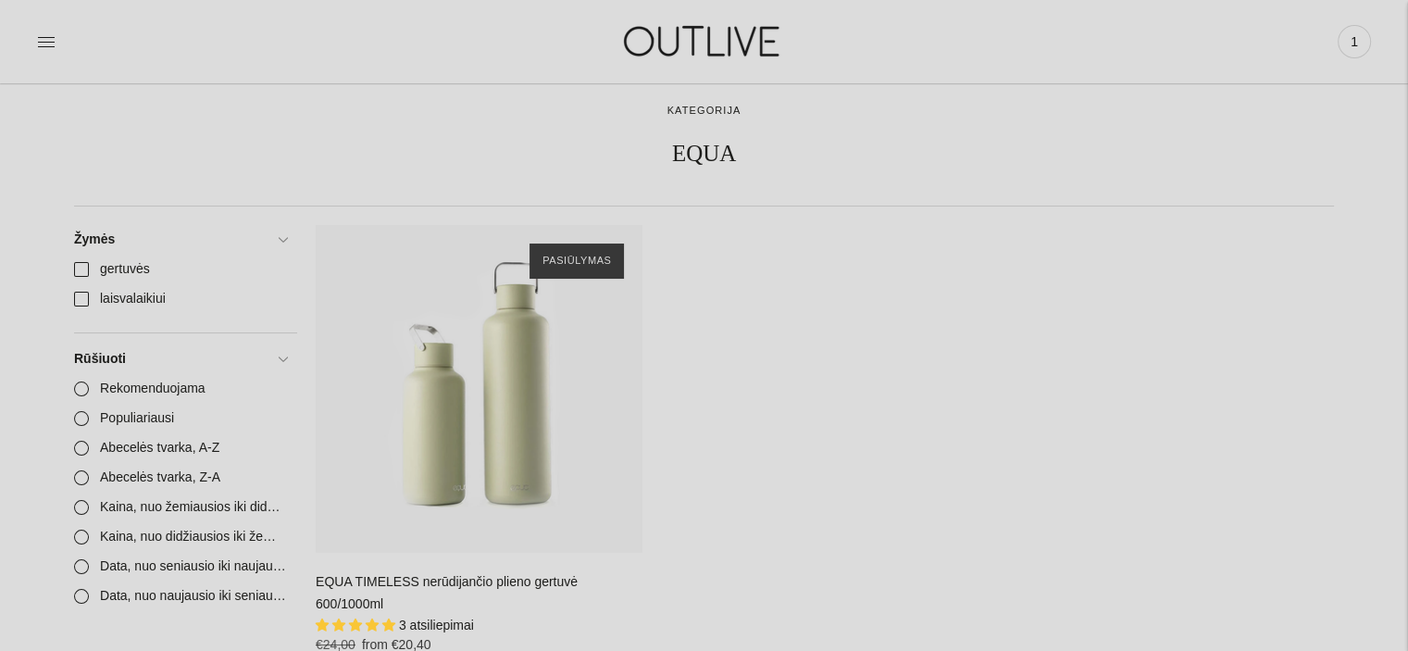
click at [56, 36] on div at bounding box center [259, 41] width 444 height 64
click at [52, 37] on icon at bounding box center [46, 41] width 17 height 9
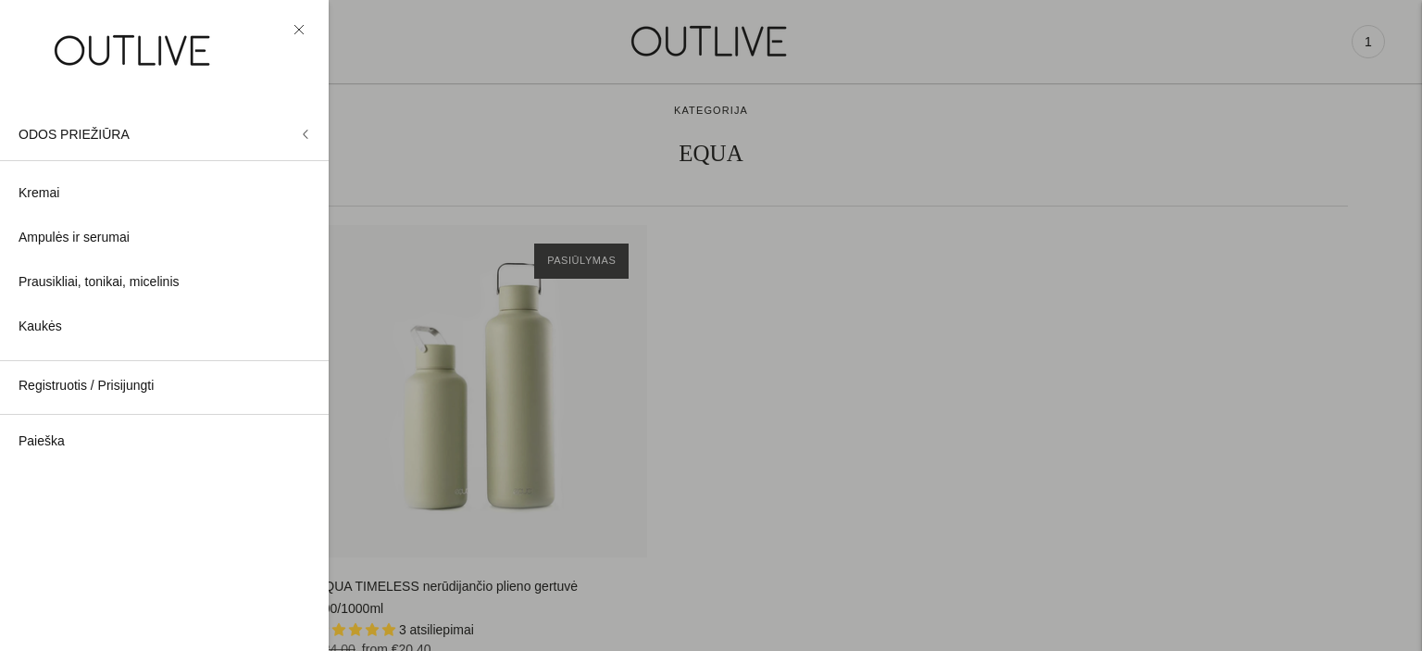
click at [303, 132] on icon at bounding box center [305, 134] width 9 height 9
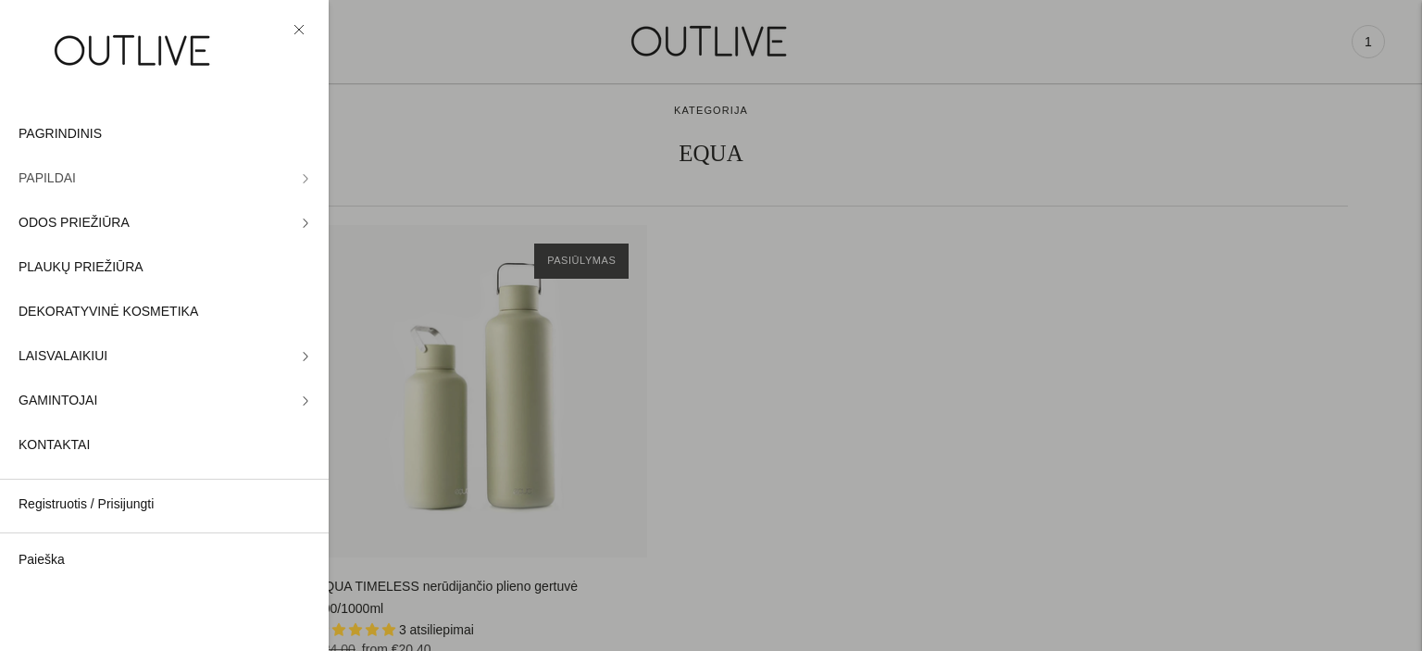
click at [44, 173] on span "PAPILDAI" at bounding box center [47, 179] width 57 height 22
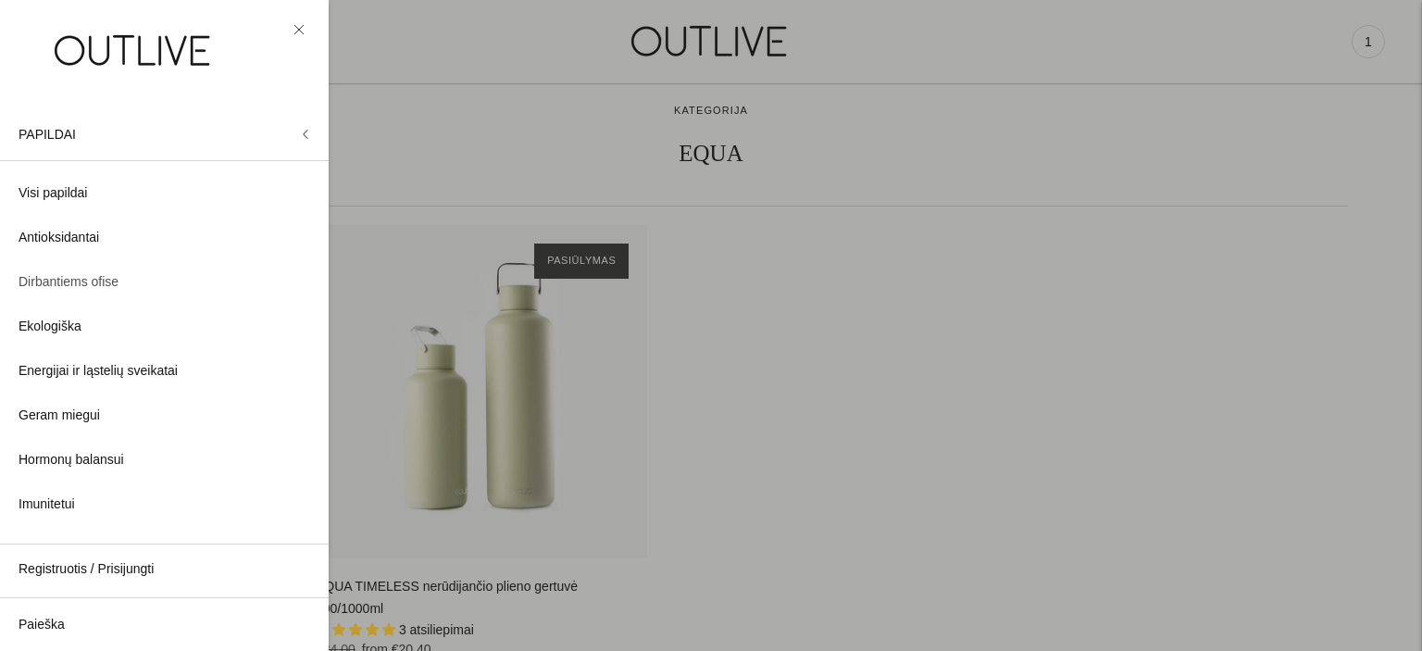
click at [67, 280] on span "Dirbantiems ofise" at bounding box center [69, 282] width 100 height 22
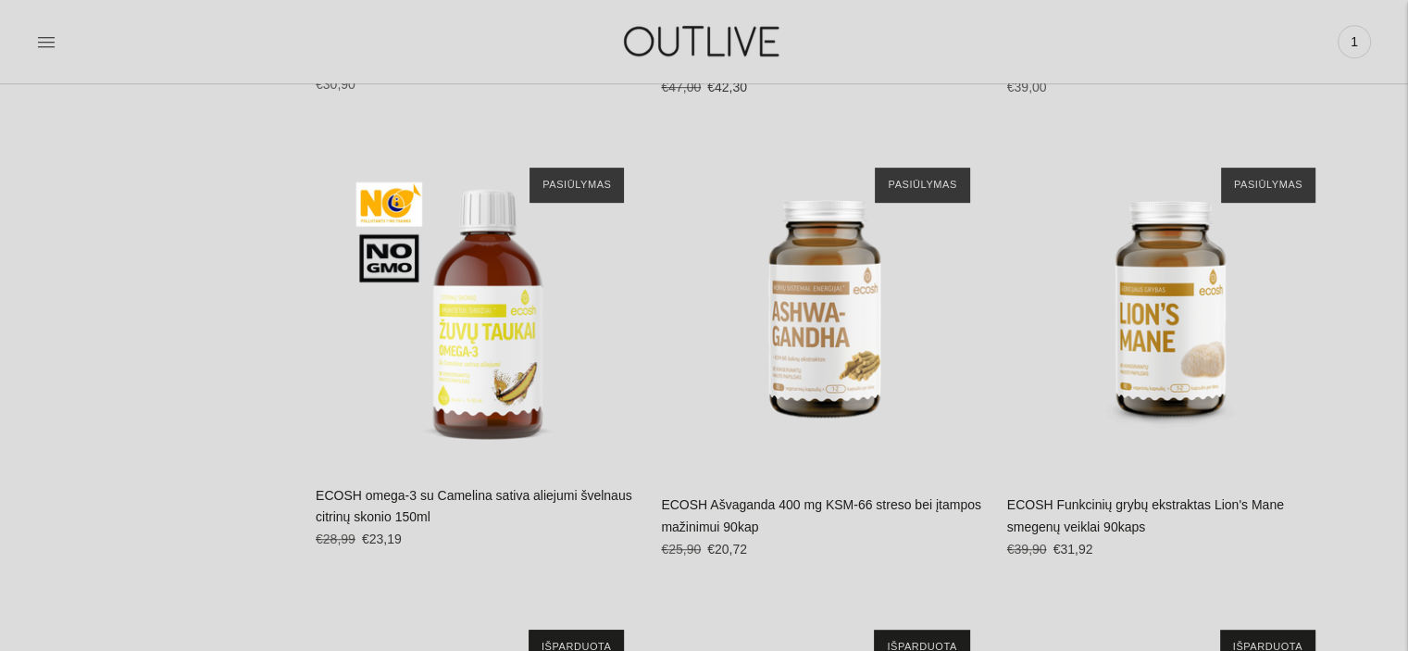
scroll to position [7963, 0]
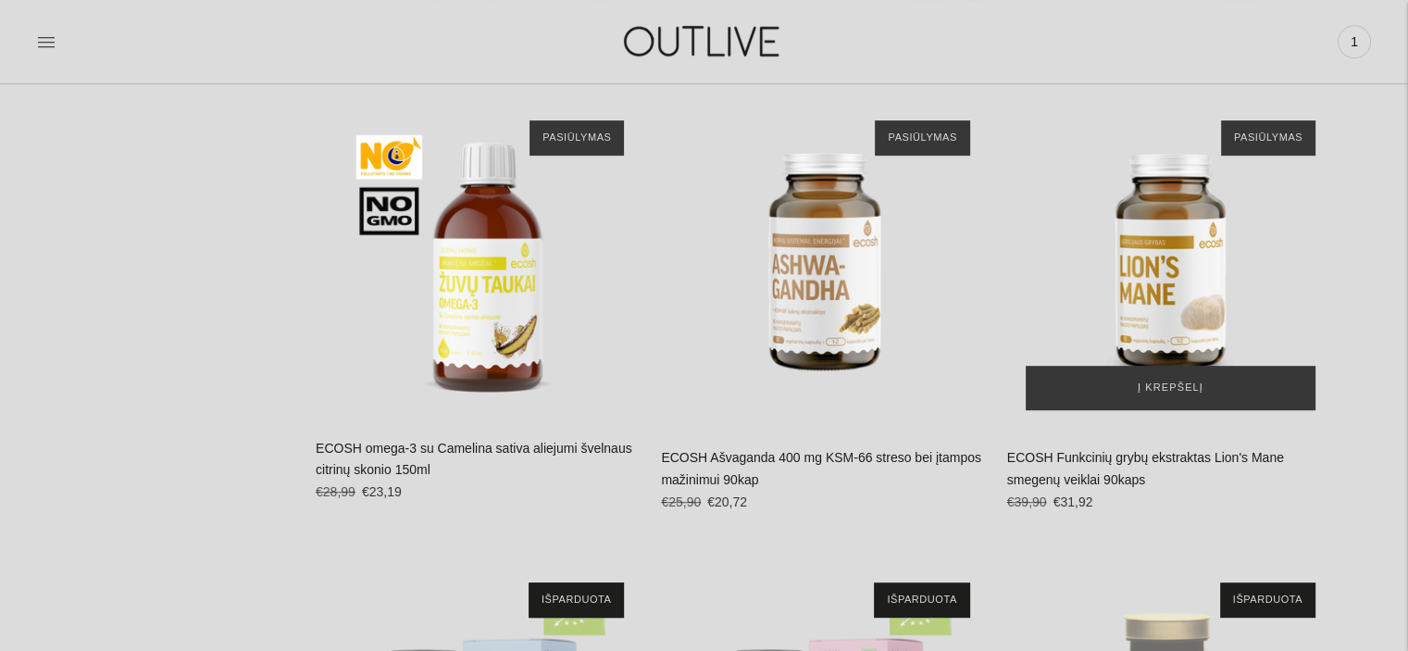
click at [1206, 252] on img "ECOSH Funkcinių grybų ekstraktas Lion's Mane smegenų veiklai 90kaps\a" at bounding box center [1170, 265] width 327 height 327
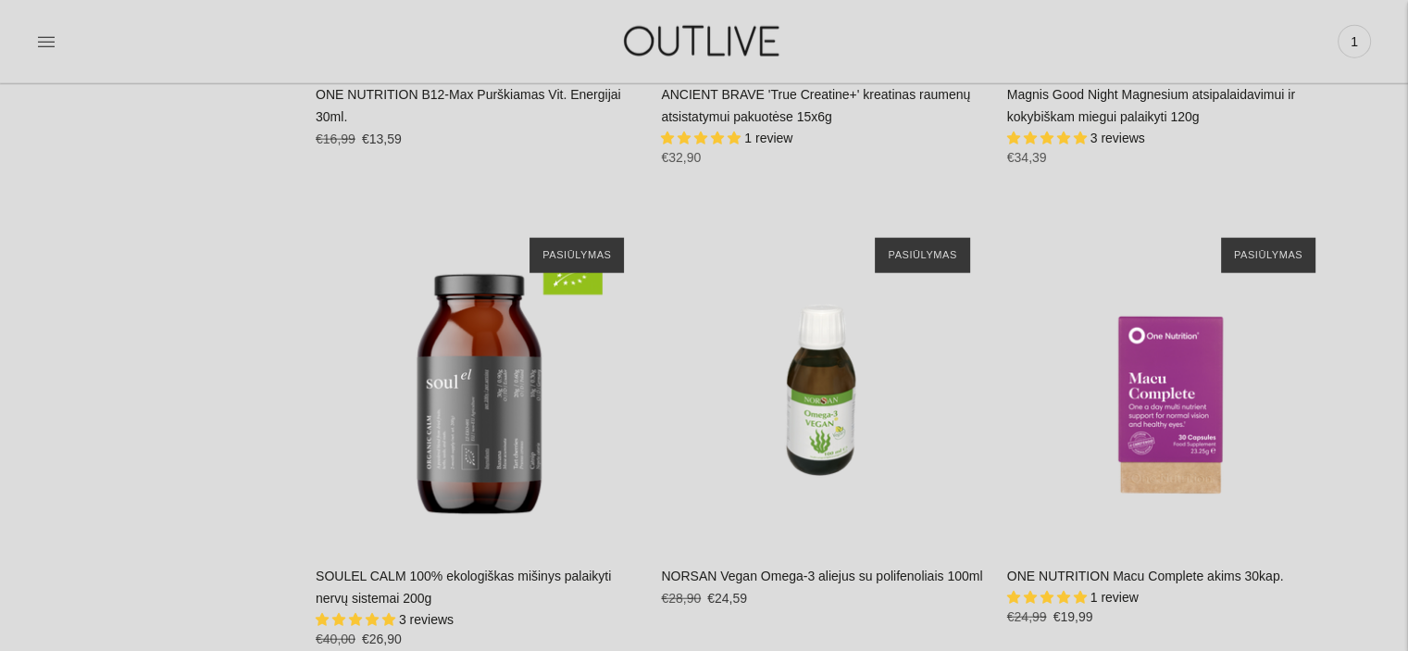
scroll to position [4444, 0]
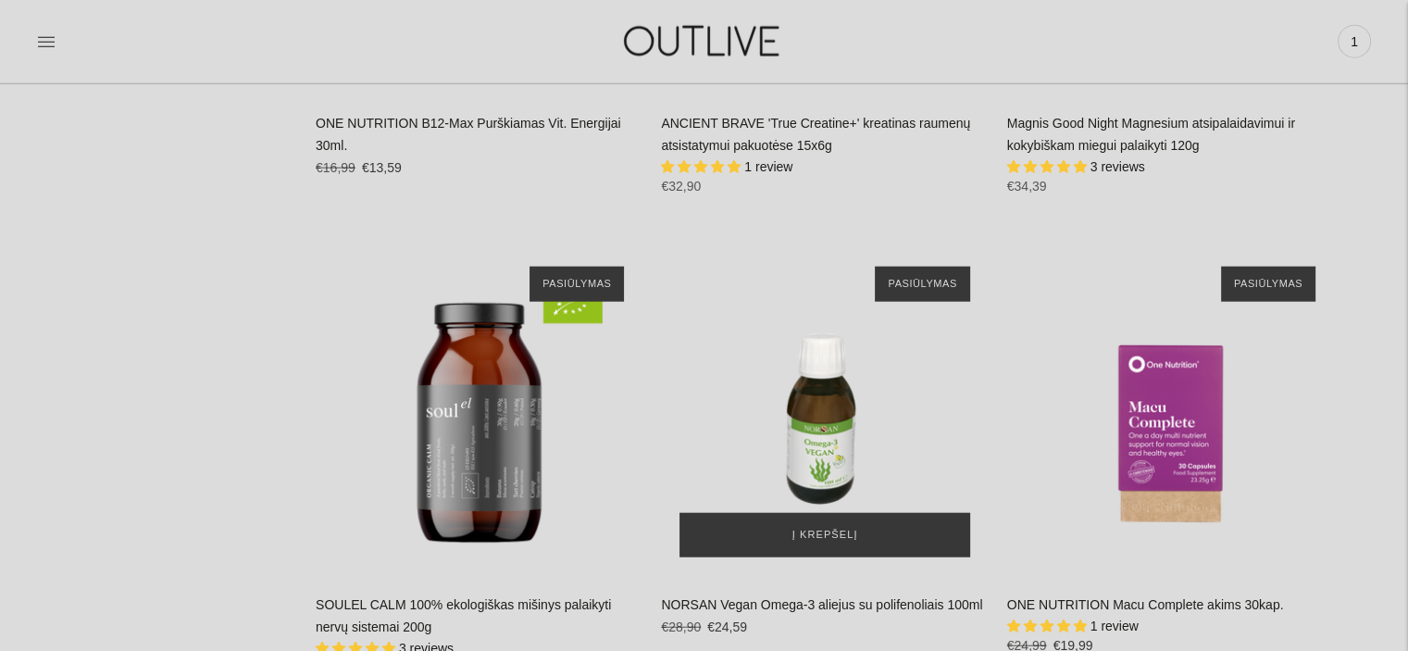
click at [847, 389] on img "NORSAN Vegan Omega-3 aliejus su polifenoliais 100ml\a" at bounding box center [824, 411] width 327 height 327
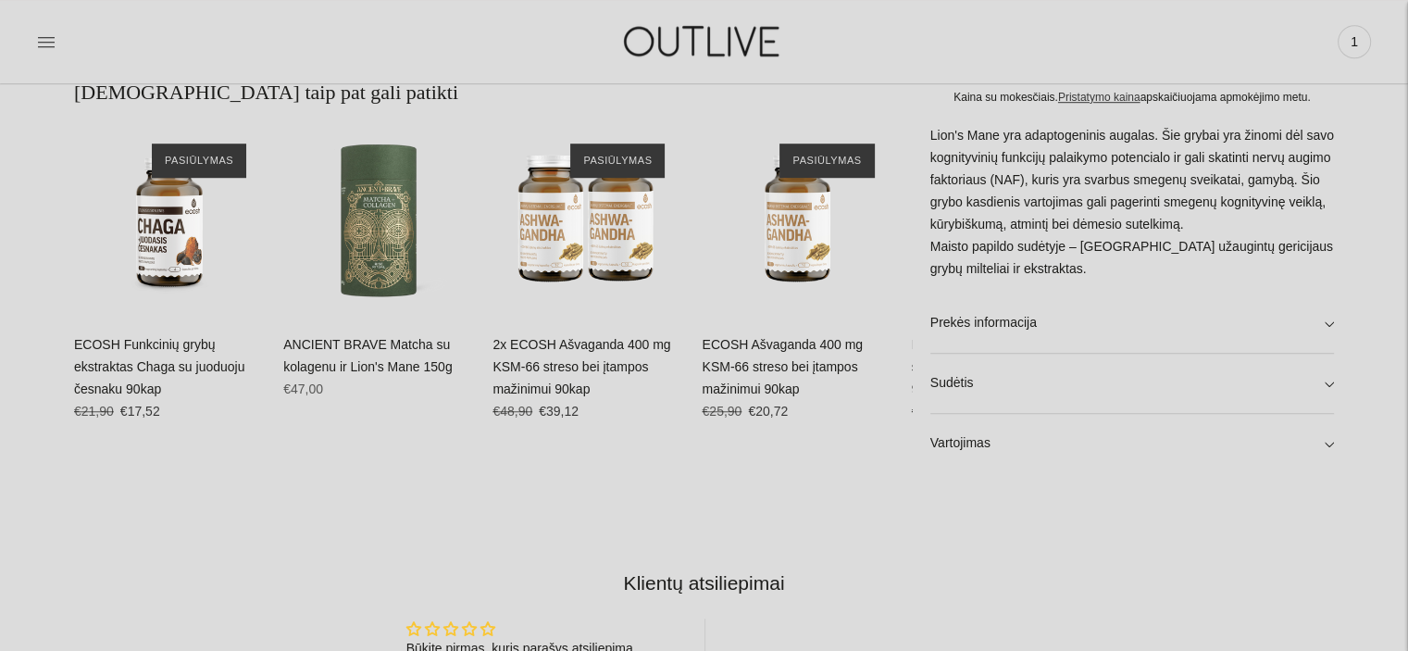
scroll to position [1296, 0]
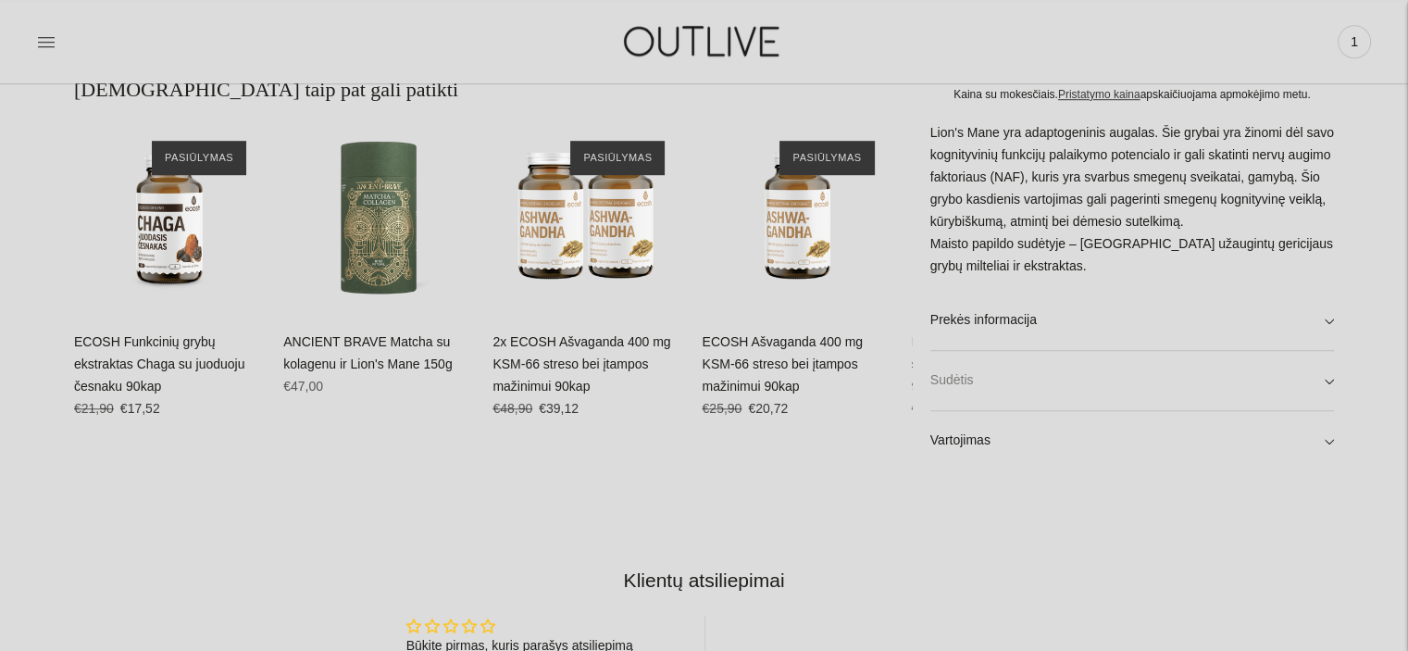
click at [1174, 376] on link "Sudėtis" at bounding box center [1133, 380] width 404 height 59
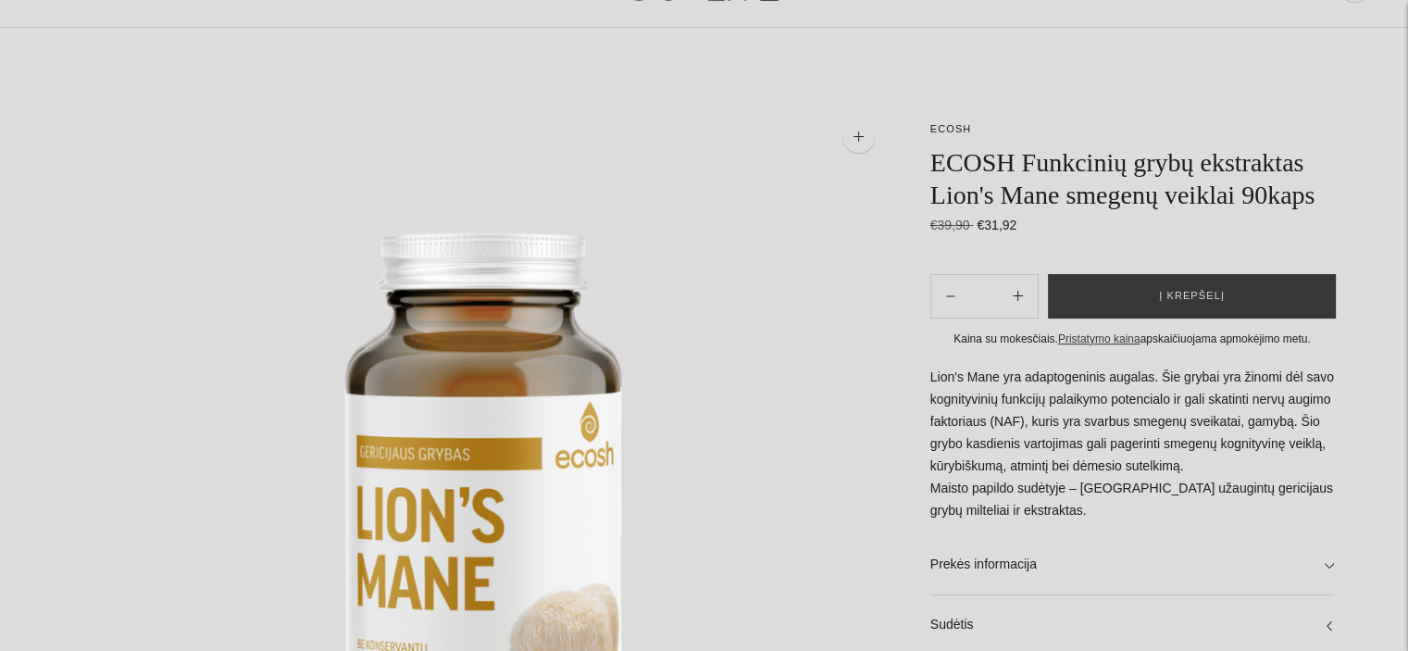
scroll to position [0, 0]
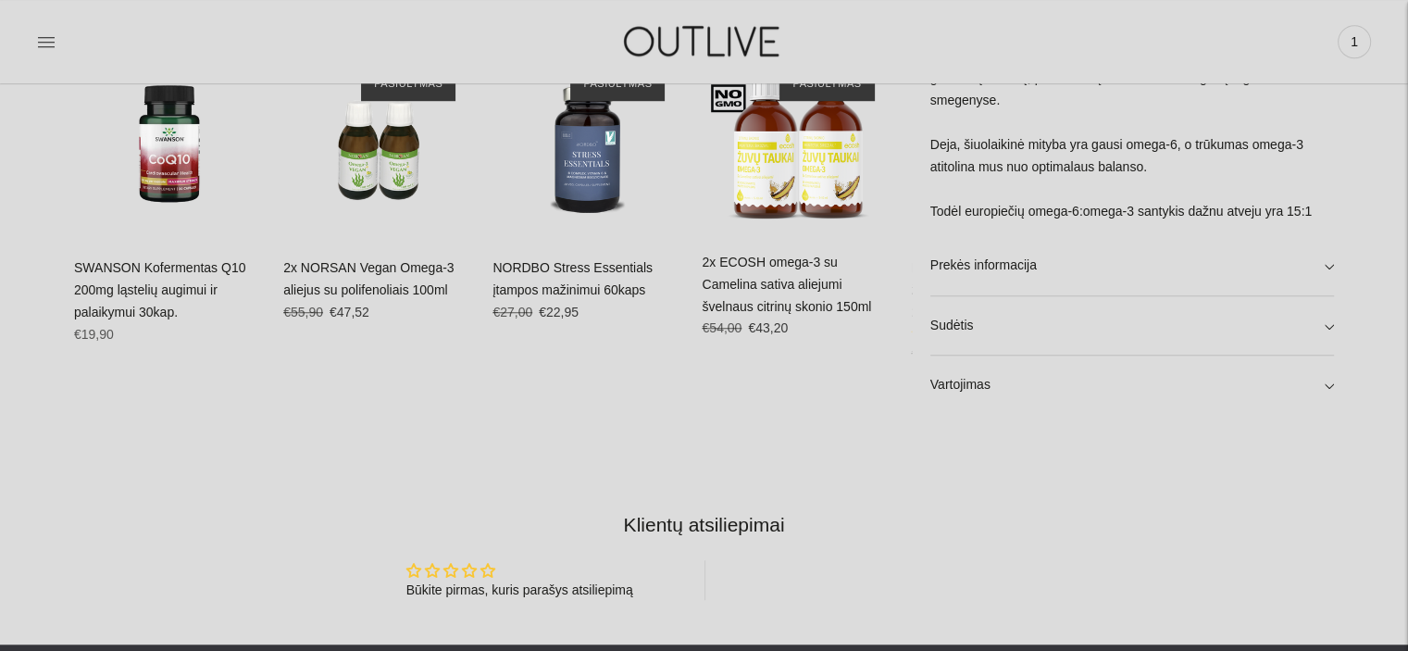
scroll to position [1389, 0]
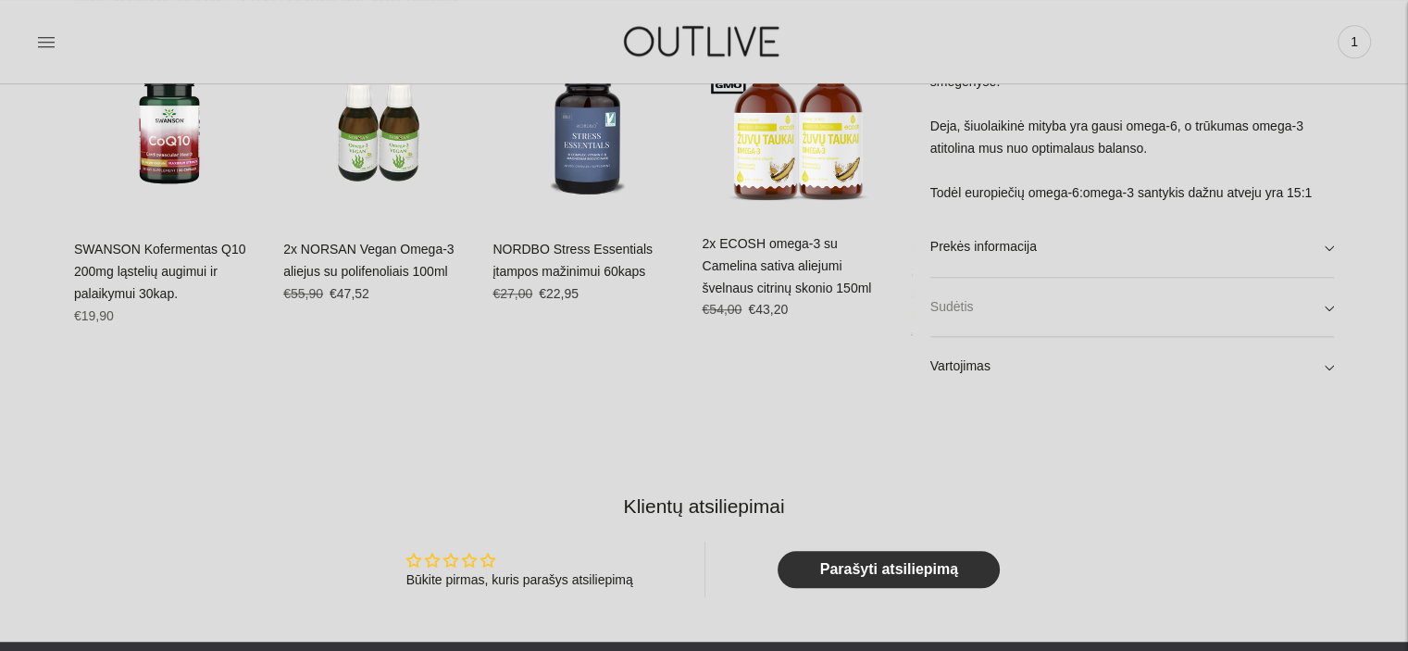
click at [1148, 296] on link "Sudėtis" at bounding box center [1133, 306] width 404 height 59
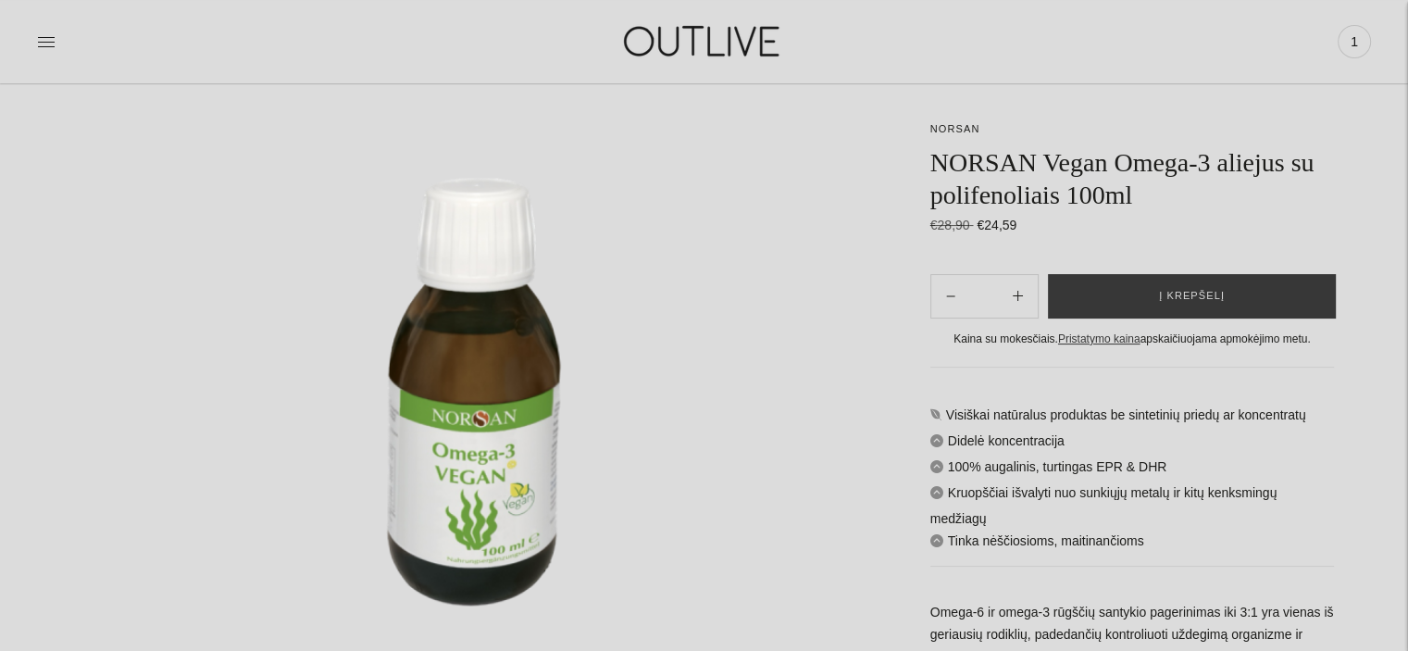
scroll to position [185, 0]
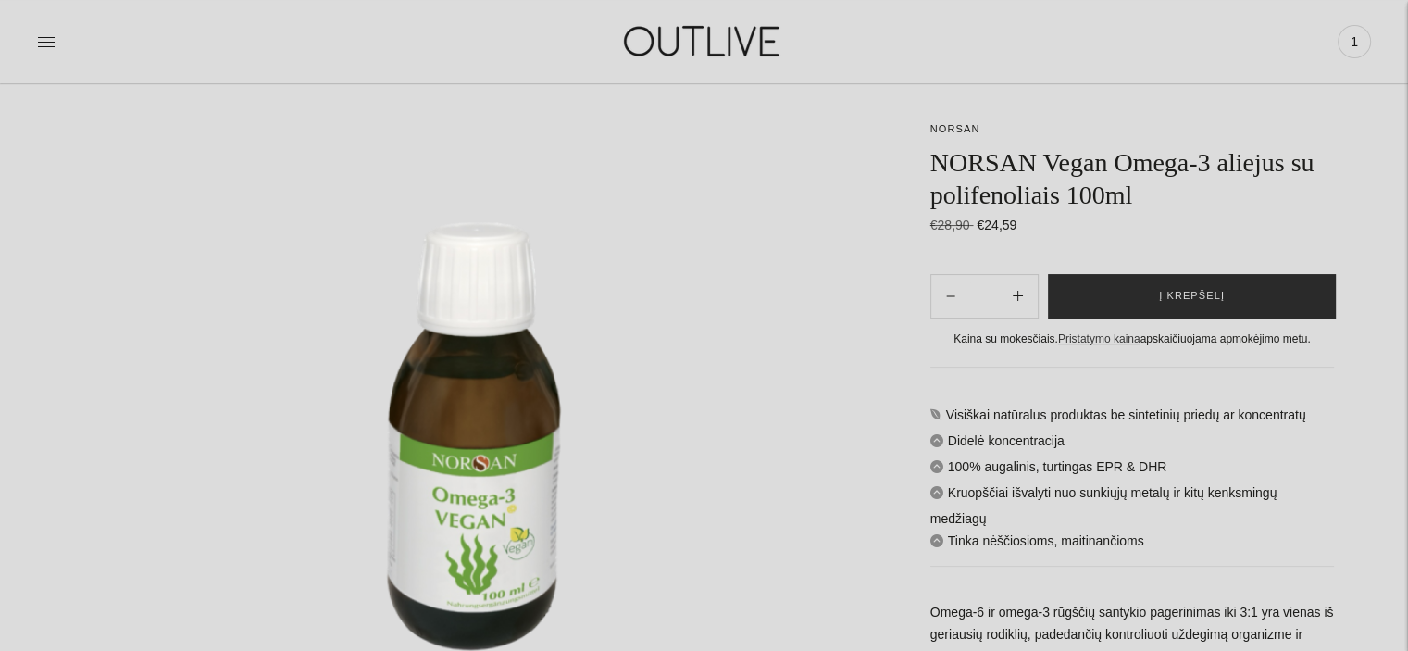
drag, startPoint x: 1157, startPoint y: 295, endPoint x: 1177, endPoint y: 283, distance: 22.9
click at [1157, 294] on button "Į krepšelį" at bounding box center [1192, 296] width 288 height 44
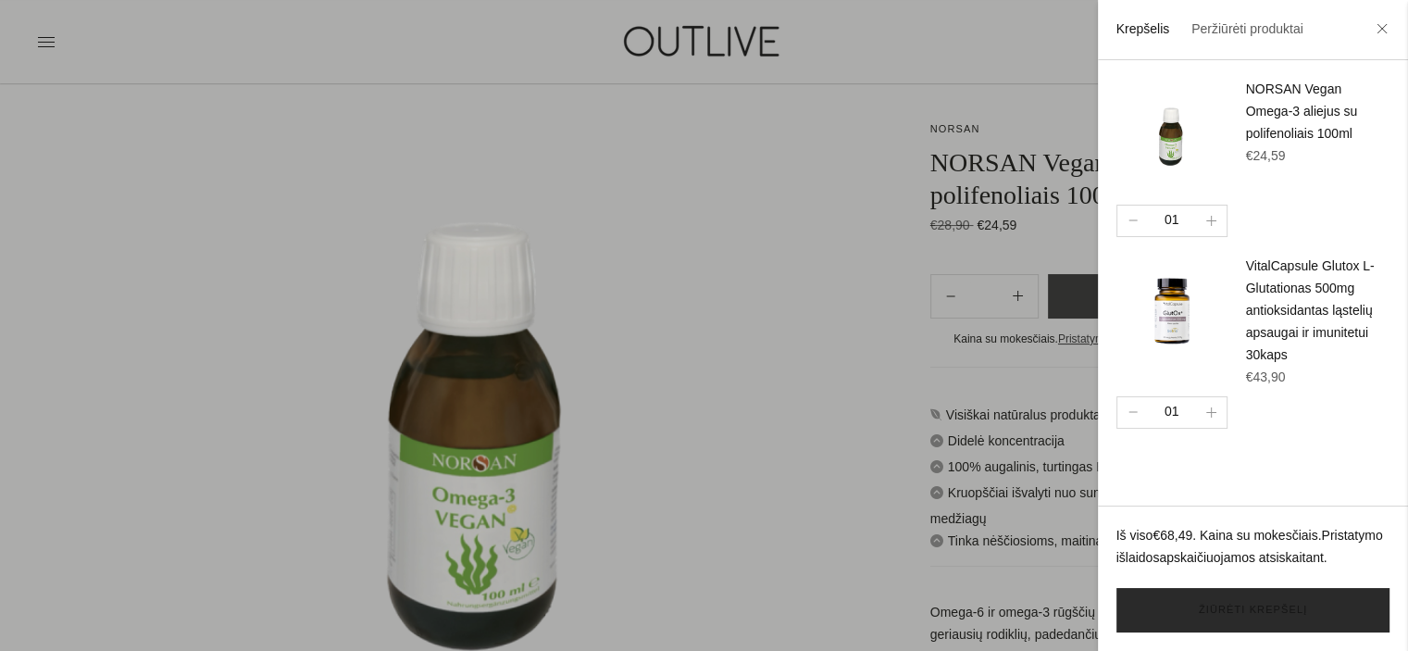
click at [1248, 601] on link "Žiūrėti krepšelį" at bounding box center [1253, 610] width 273 height 44
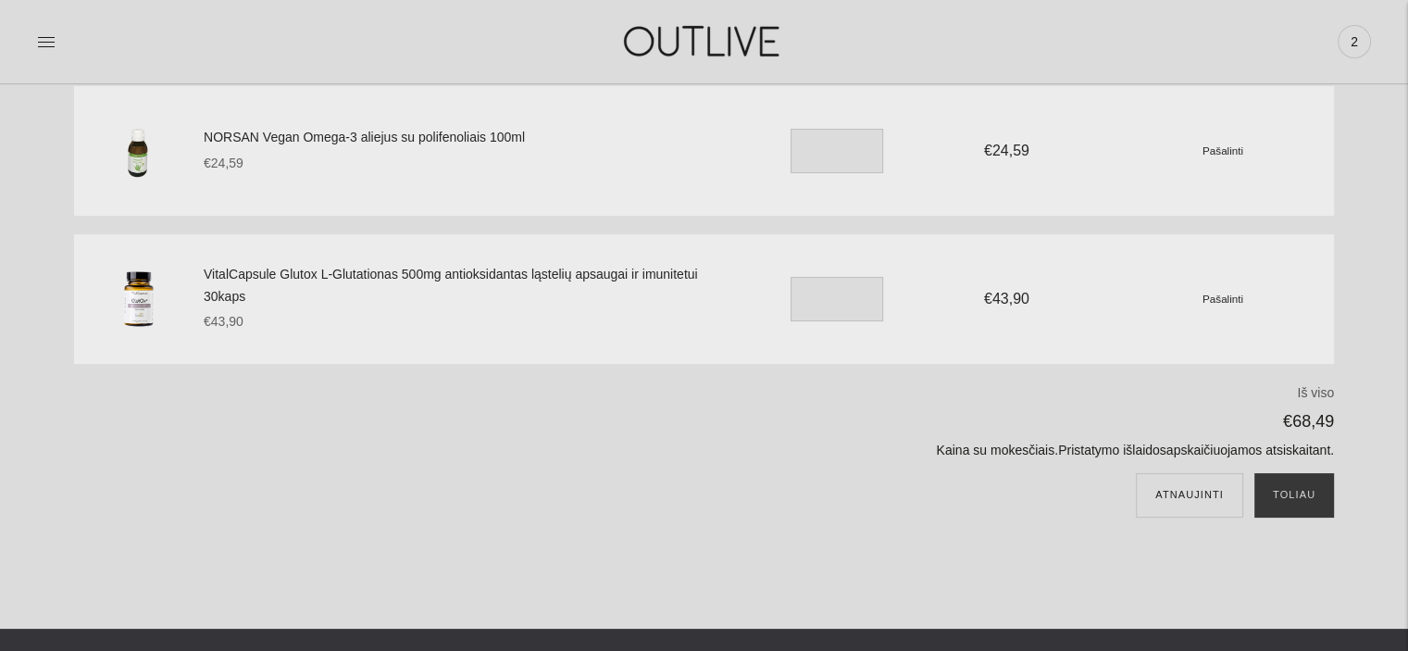
scroll to position [185, 0]
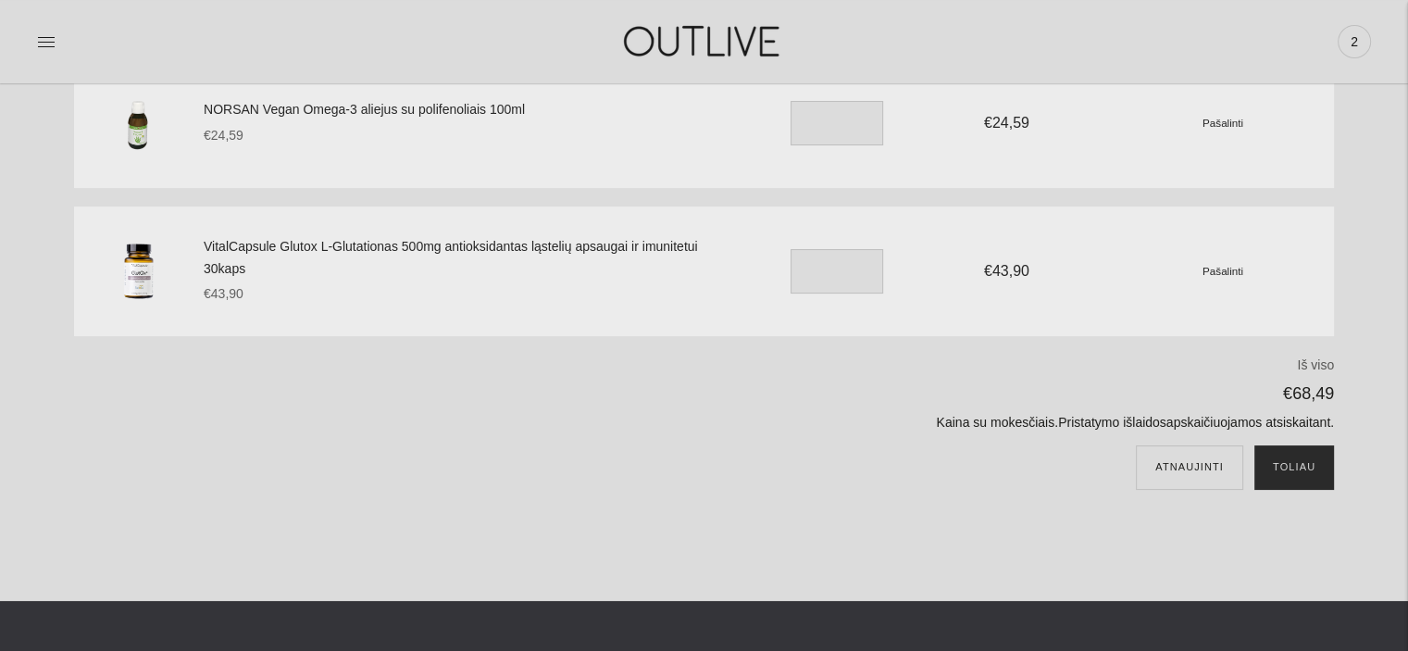
click at [1309, 462] on button "Toliau" at bounding box center [1295, 467] width 80 height 44
